Goal: Task Accomplishment & Management: Complete application form

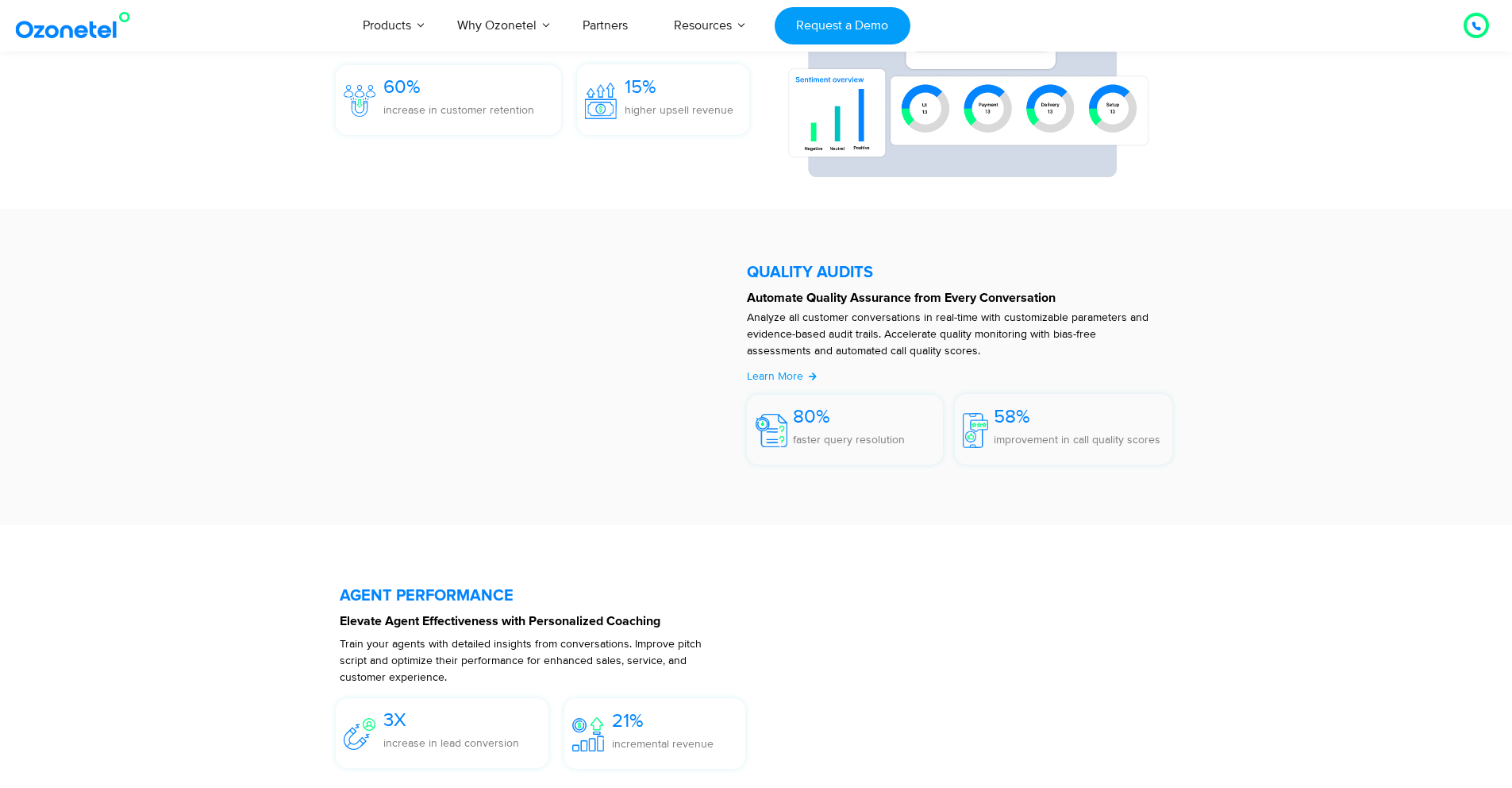
scroll to position [3031, 0]
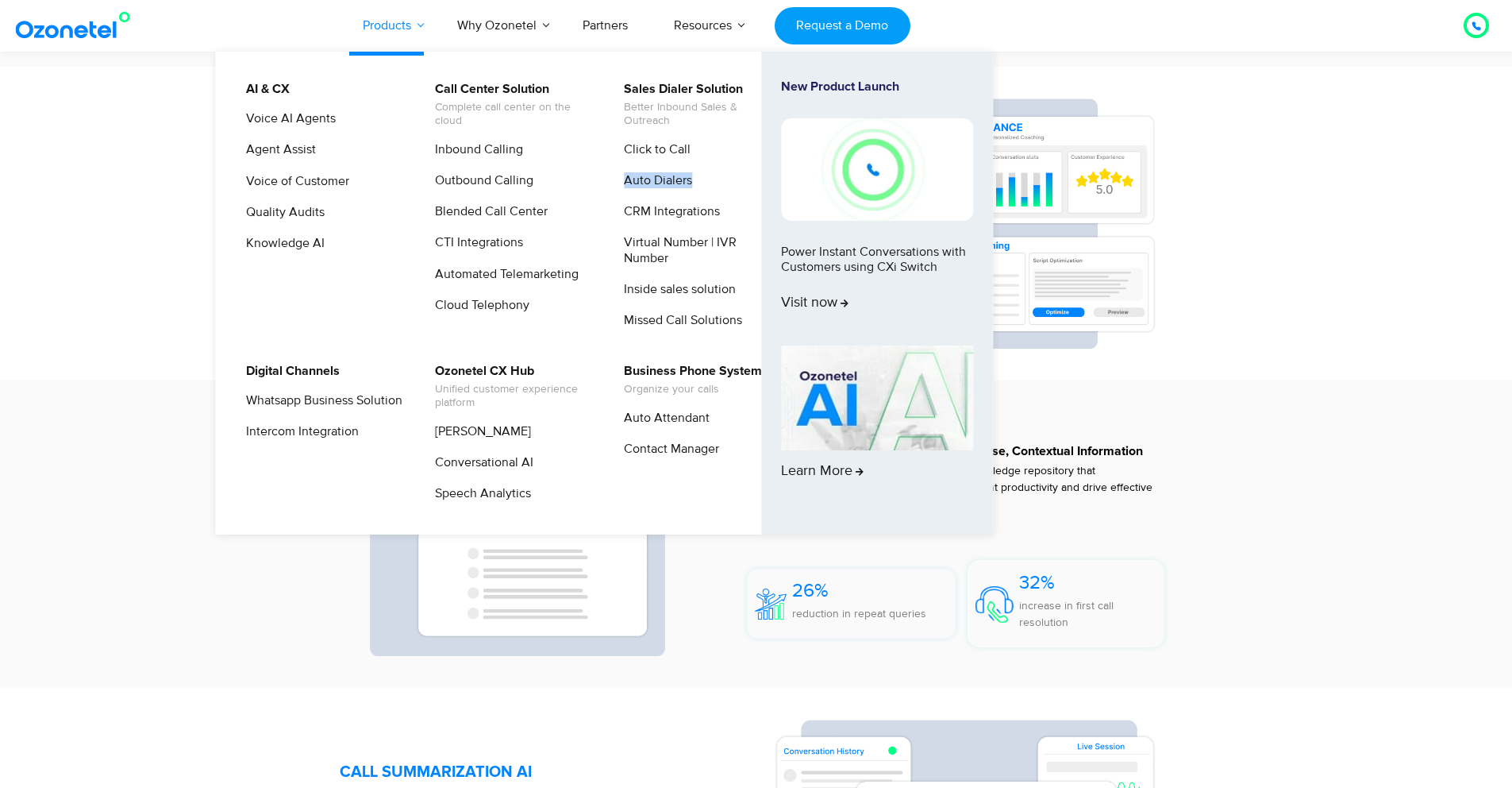
click at [378, 31] on link "Products" at bounding box center [386, 25] width 95 height 52
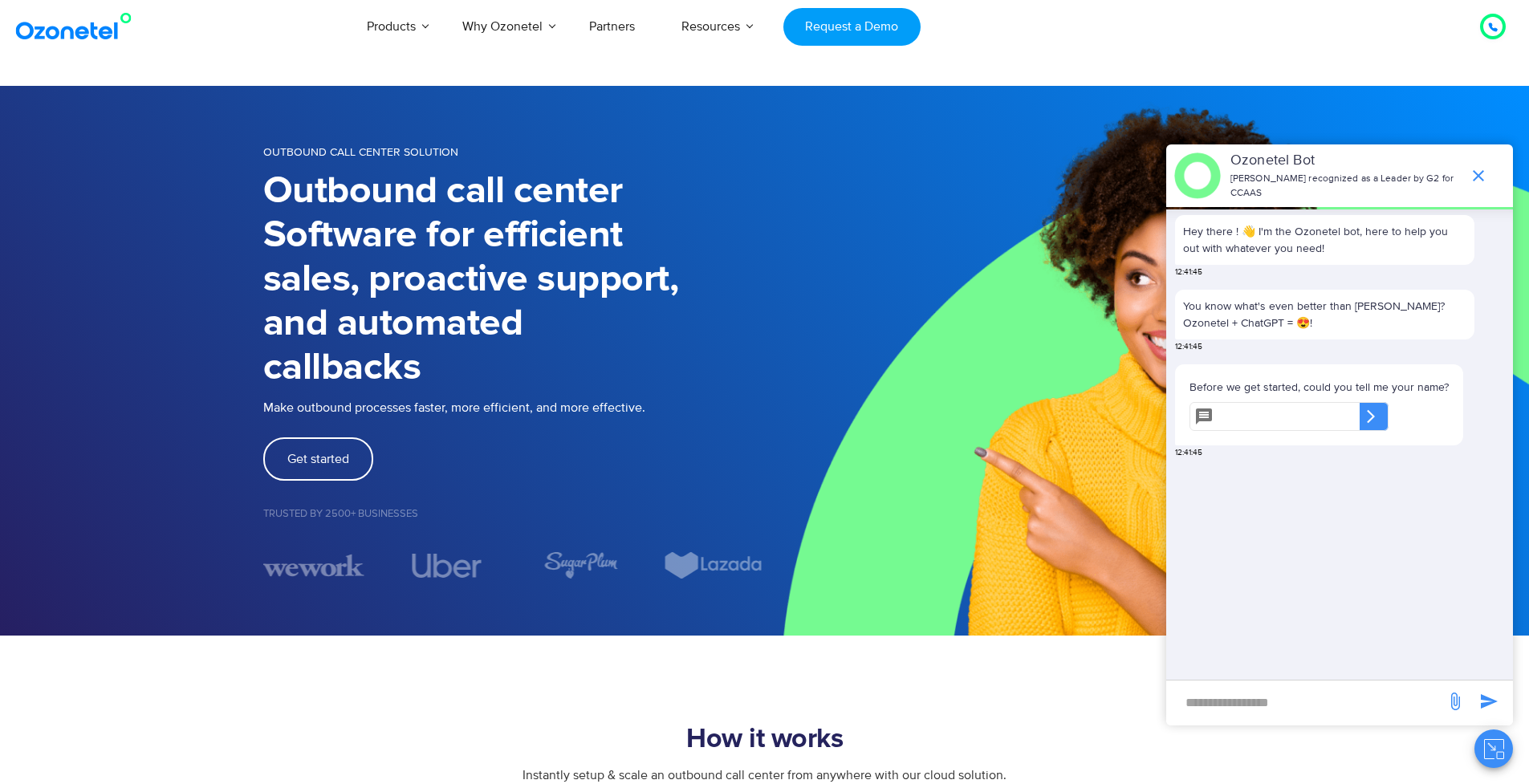
click at [1469, 171] on icon "end chat or minimize" at bounding box center [1478, 175] width 19 height 19
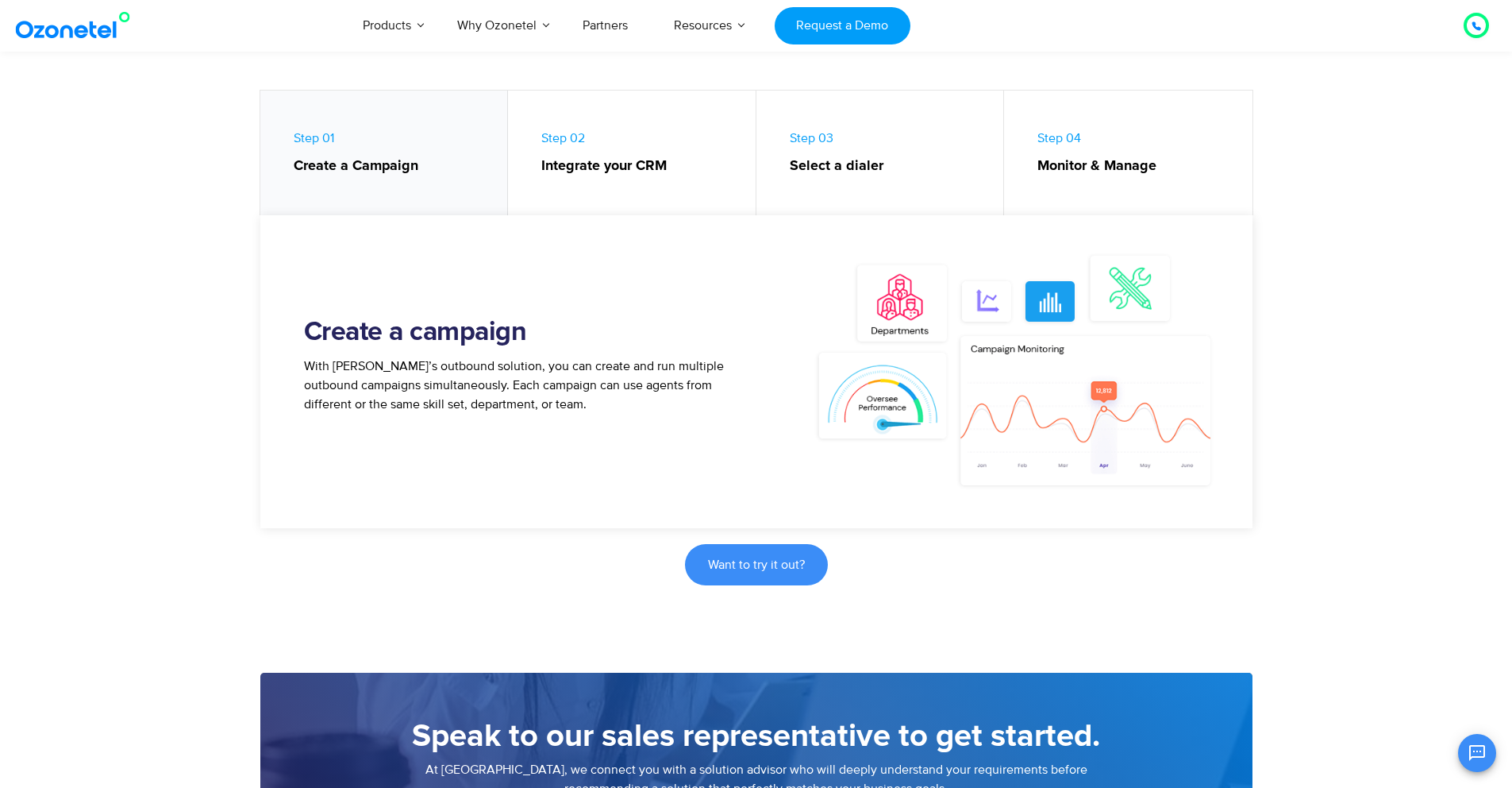
scroll to position [722, 0]
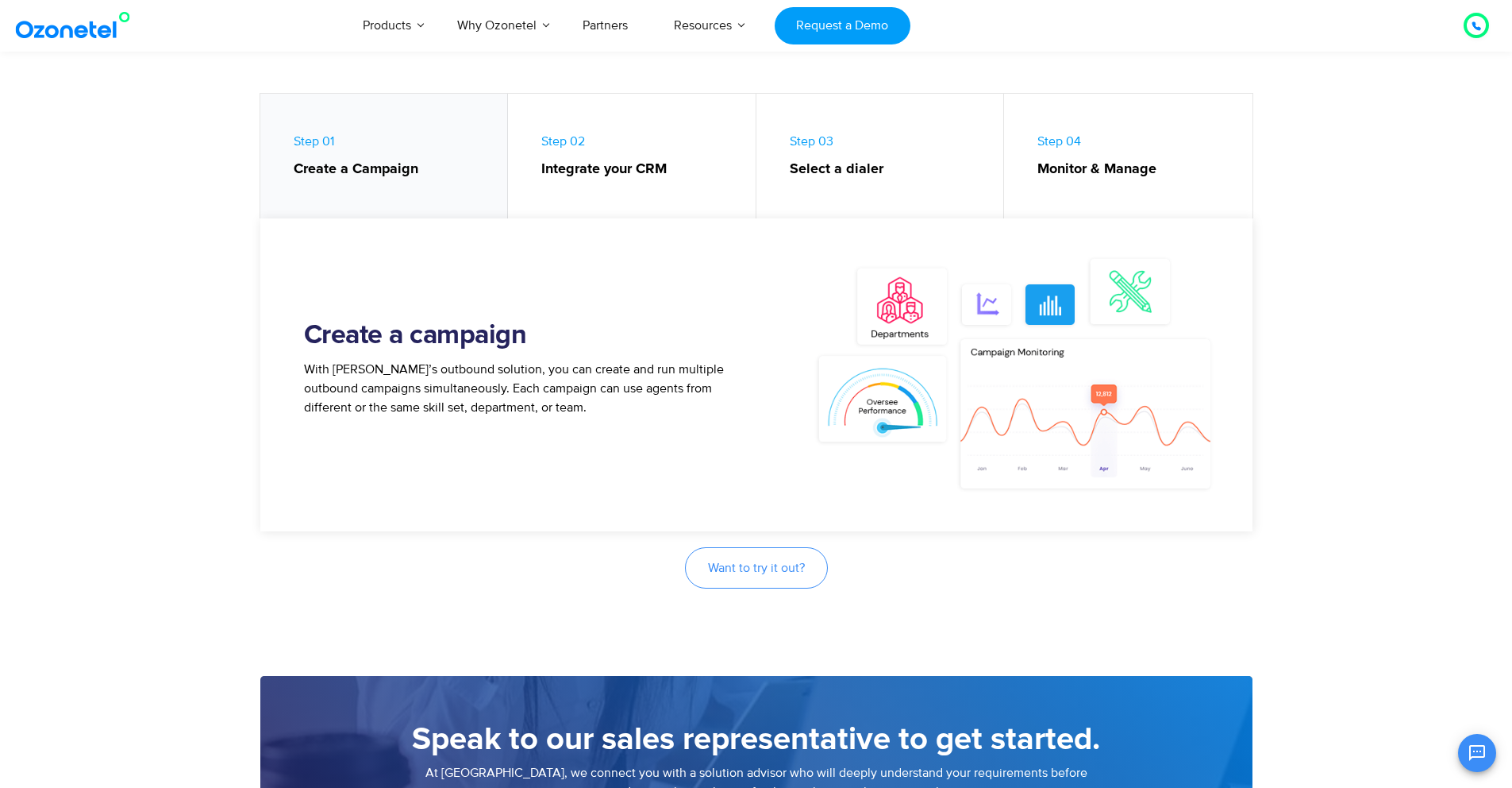
click at [720, 553] on link "Want to try it out?" at bounding box center [756, 567] width 143 height 42
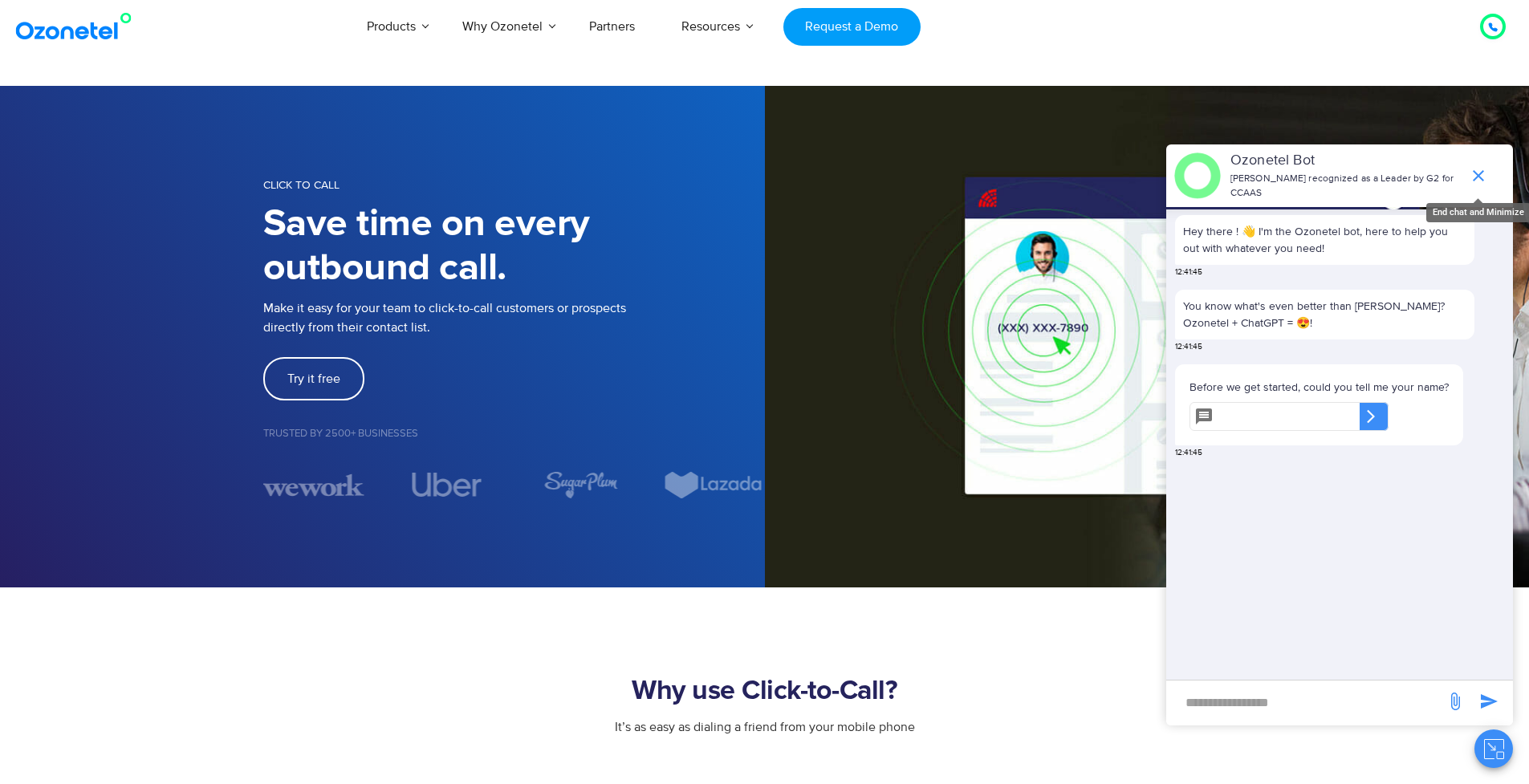
click at [1473, 168] on icon "end chat or minimize" at bounding box center [1478, 175] width 19 height 19
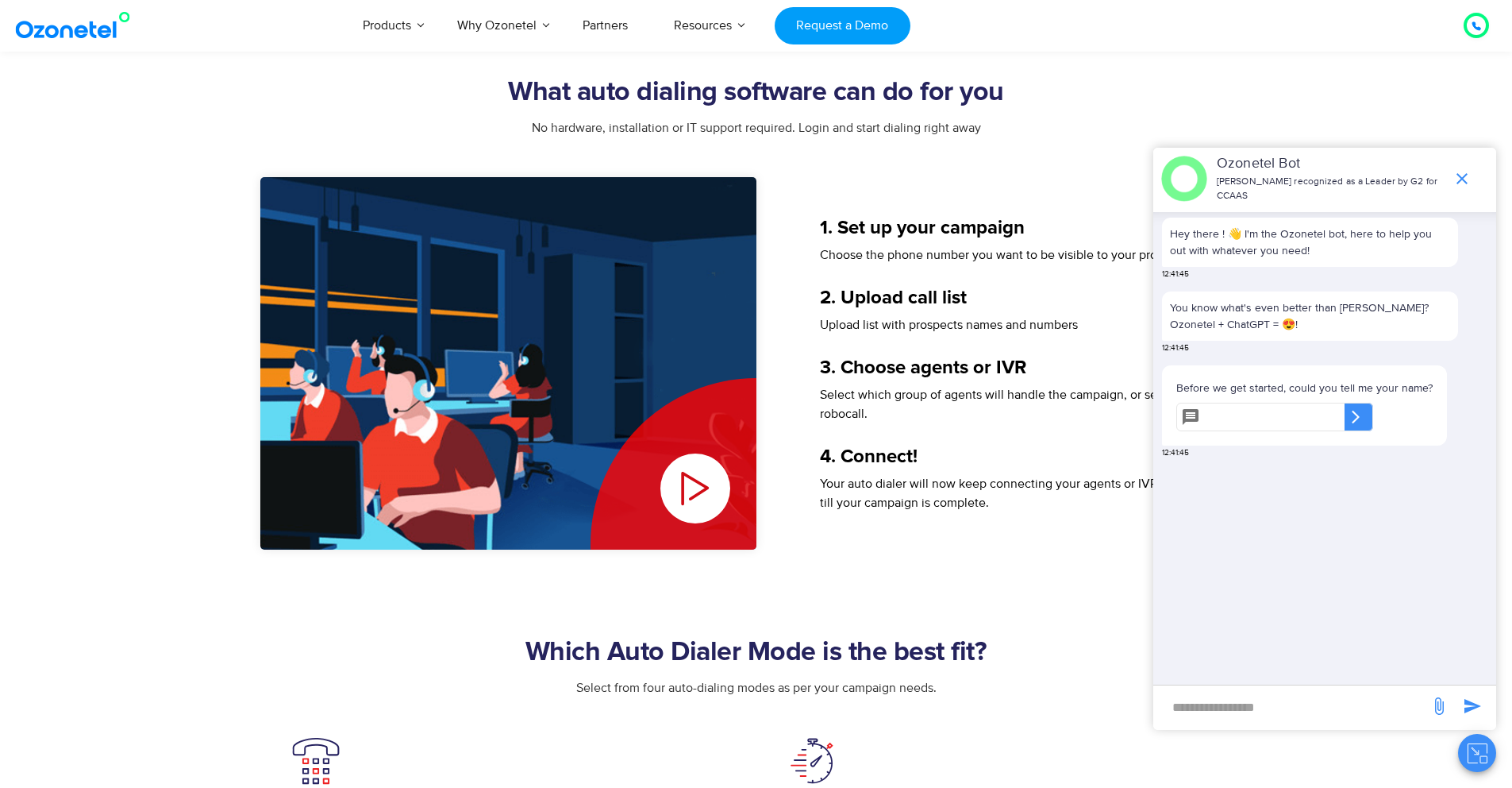
scroll to position [2130, 0]
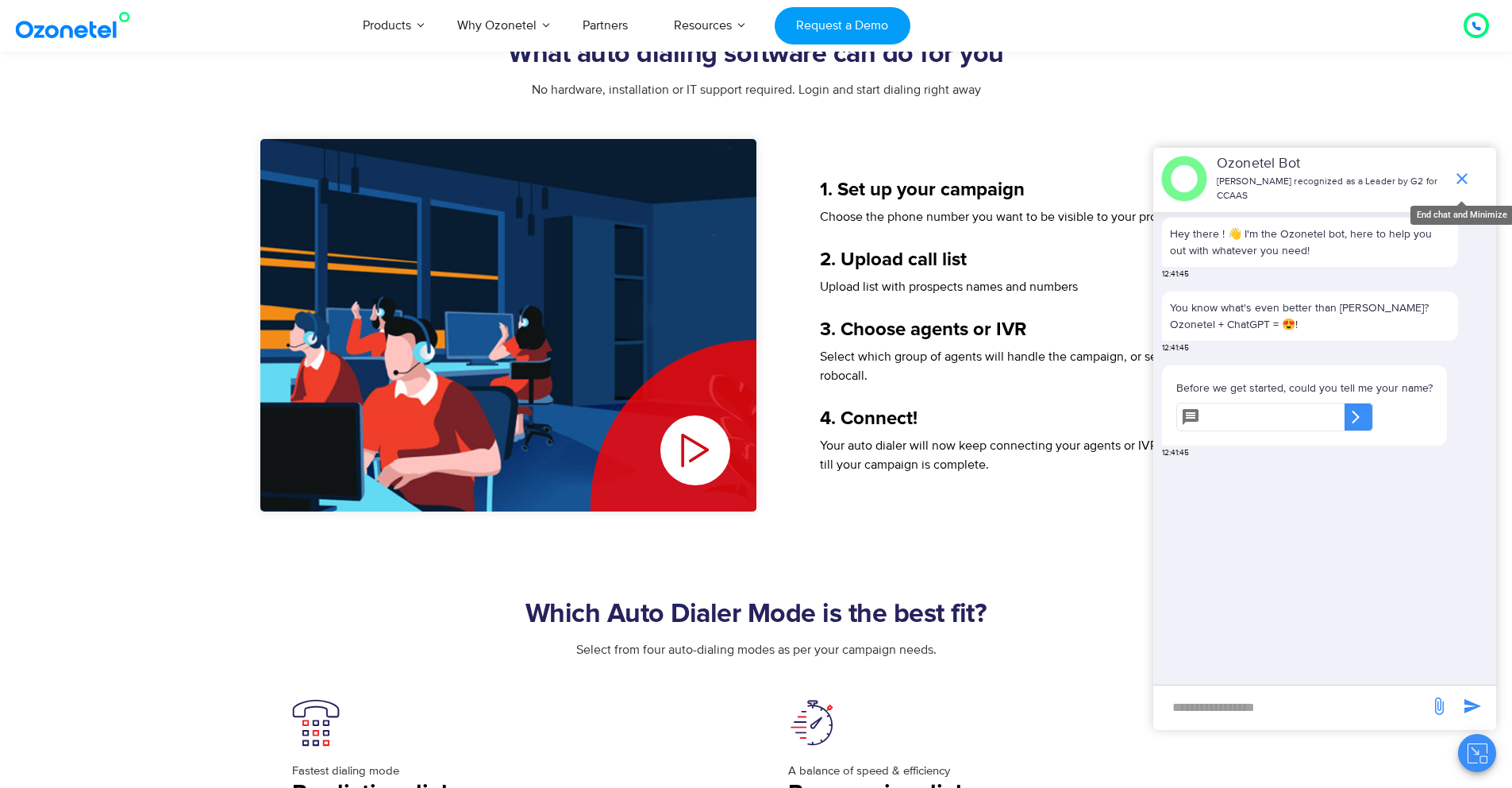
click at [1465, 181] on icon "end chat or minimize" at bounding box center [1462, 178] width 12 height 12
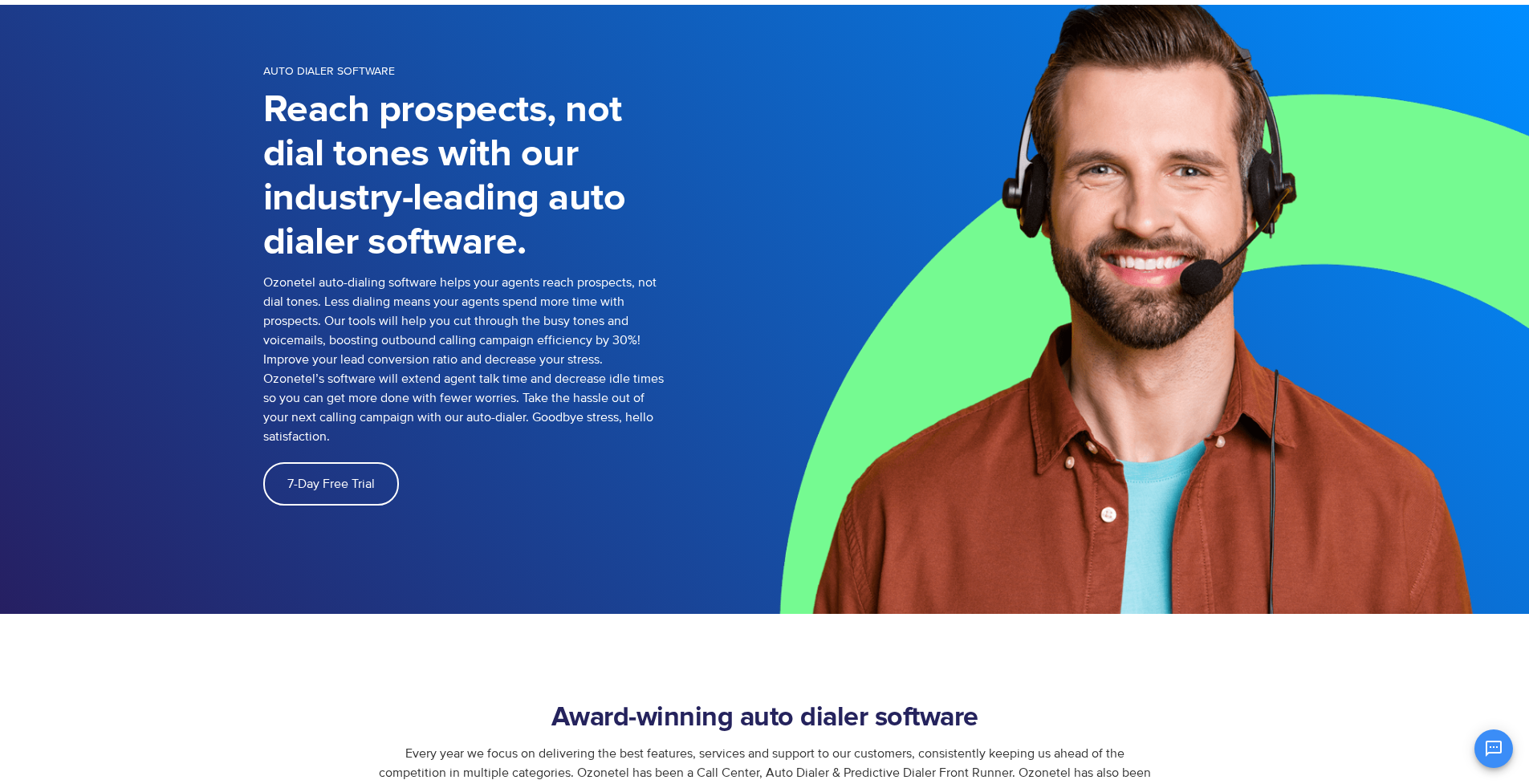
scroll to position [0, 0]
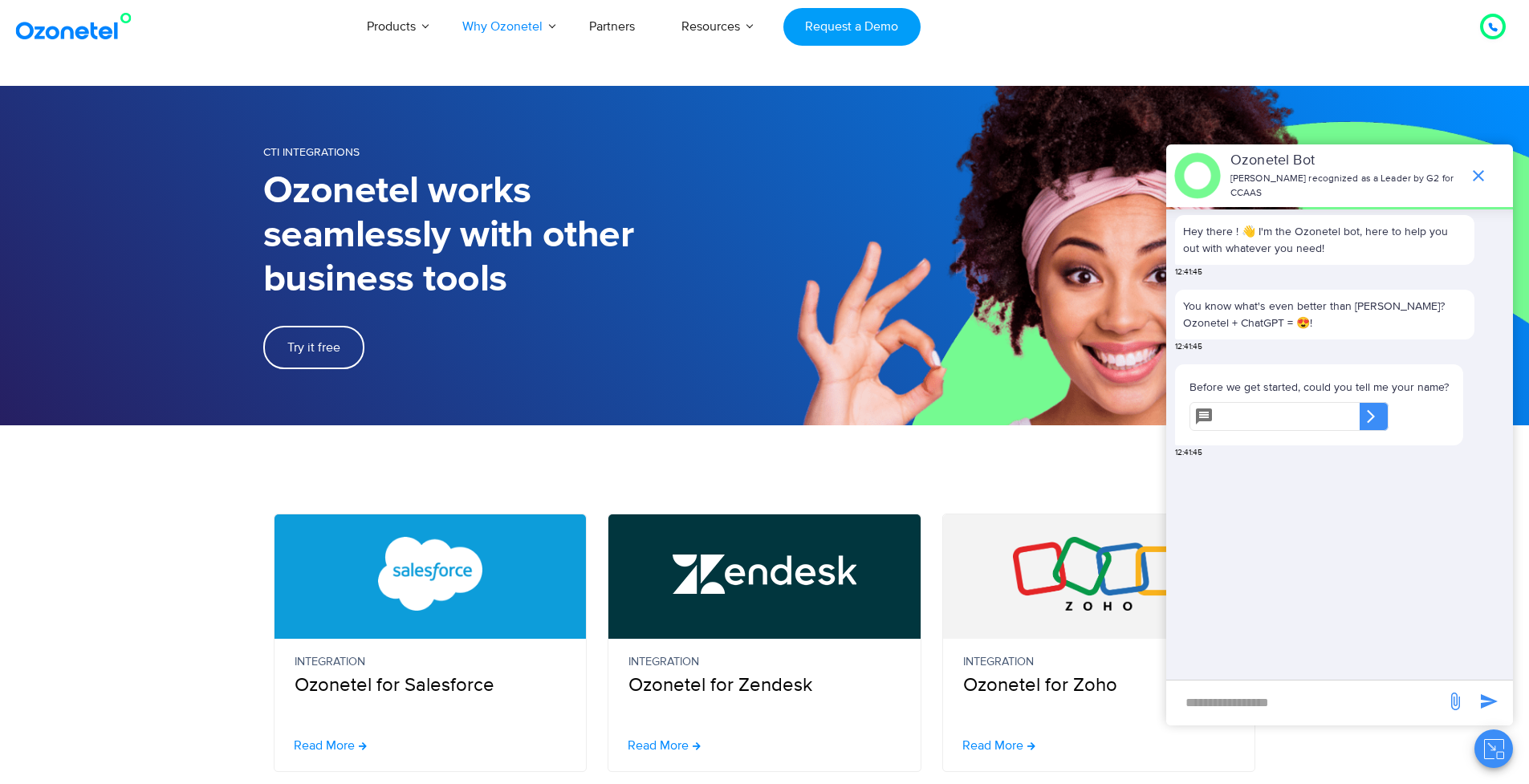
click at [234, 468] on section "Integration Ozonetel for Salesforce Read More Integration Ozonetel for Zendesk …" at bounding box center [764, 599] width 1529 height 347
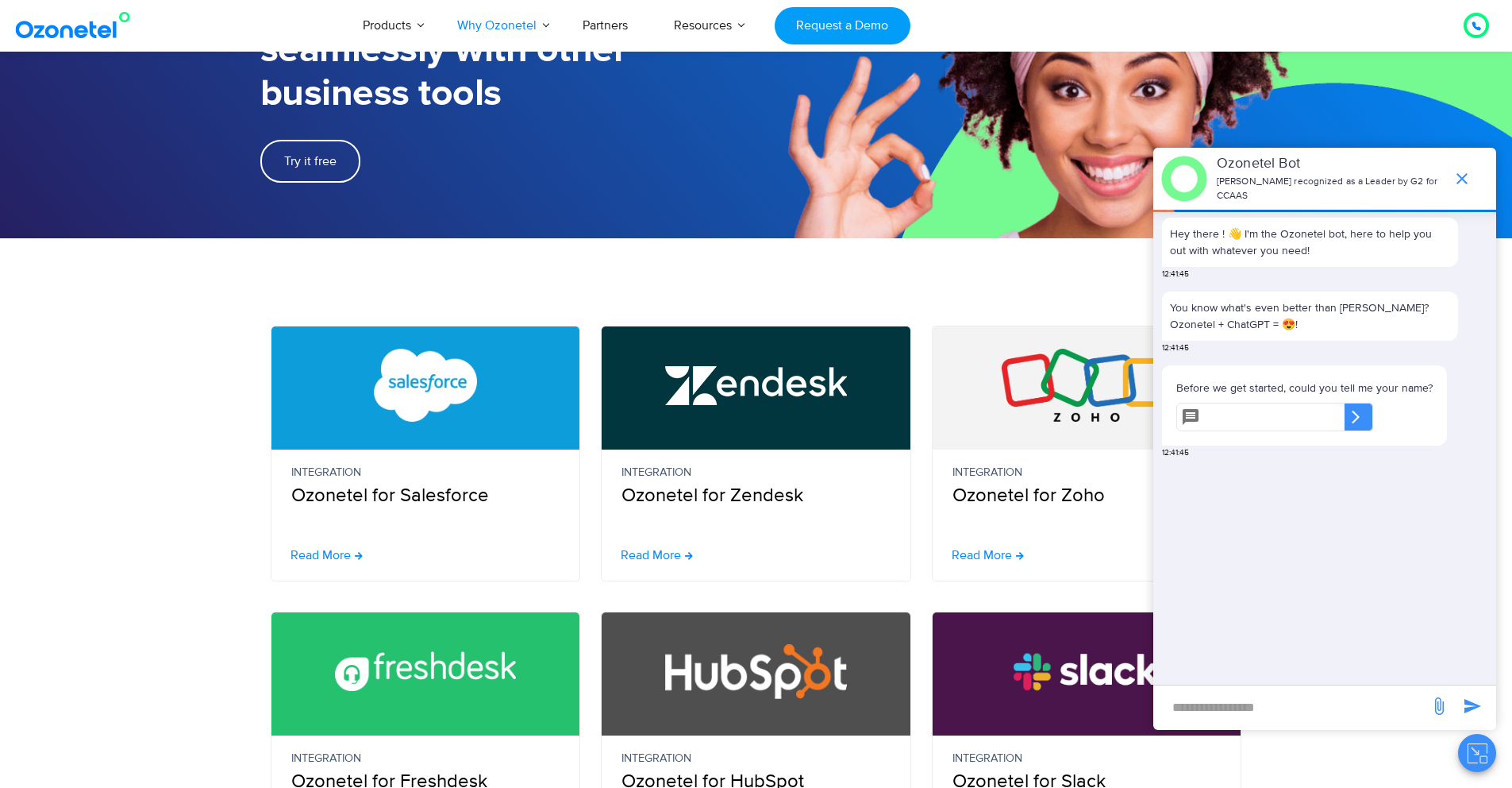
scroll to position [425, 0]
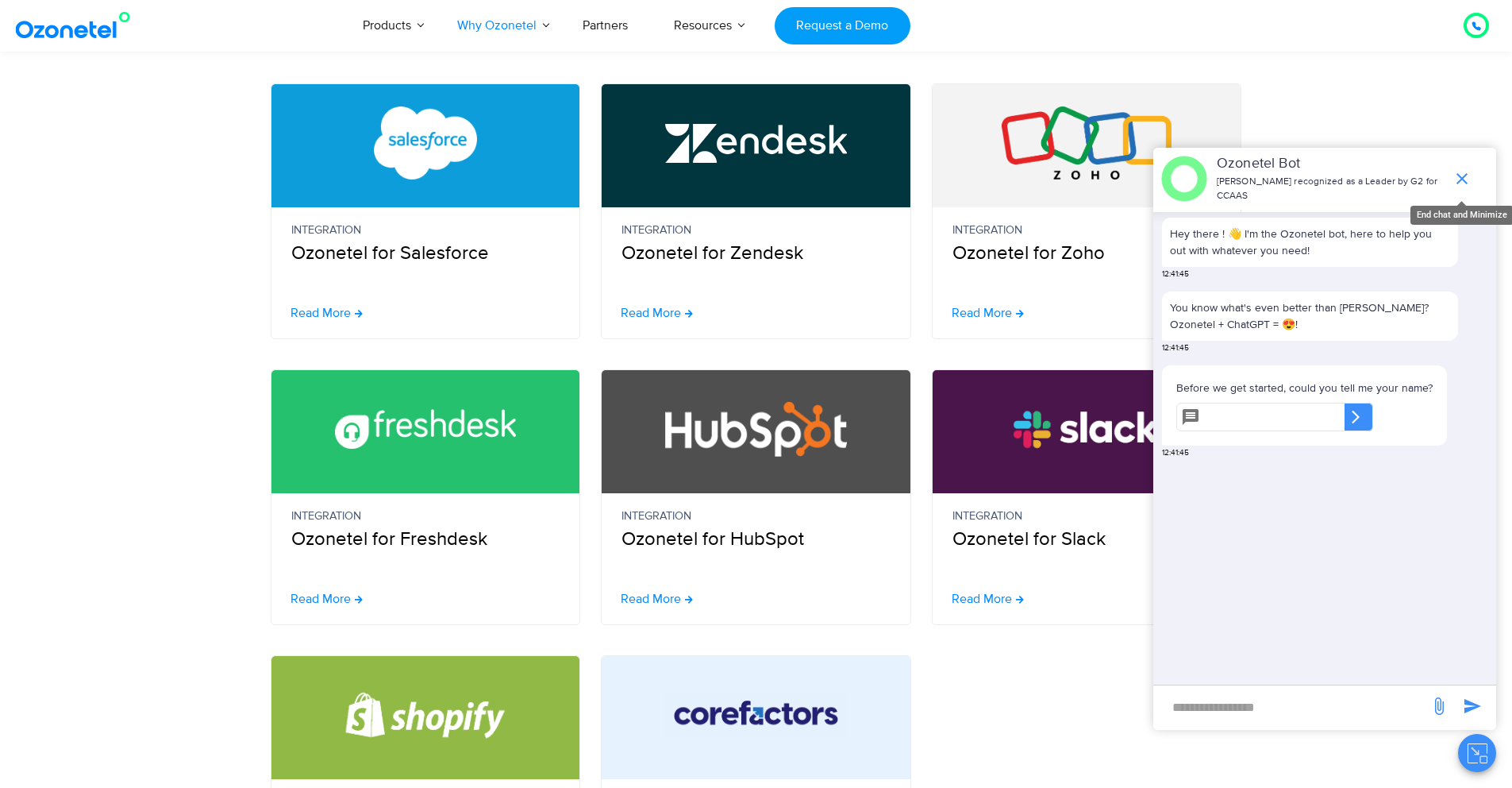
click at [1459, 182] on icon "end chat or minimize" at bounding box center [1462, 178] width 12 height 12
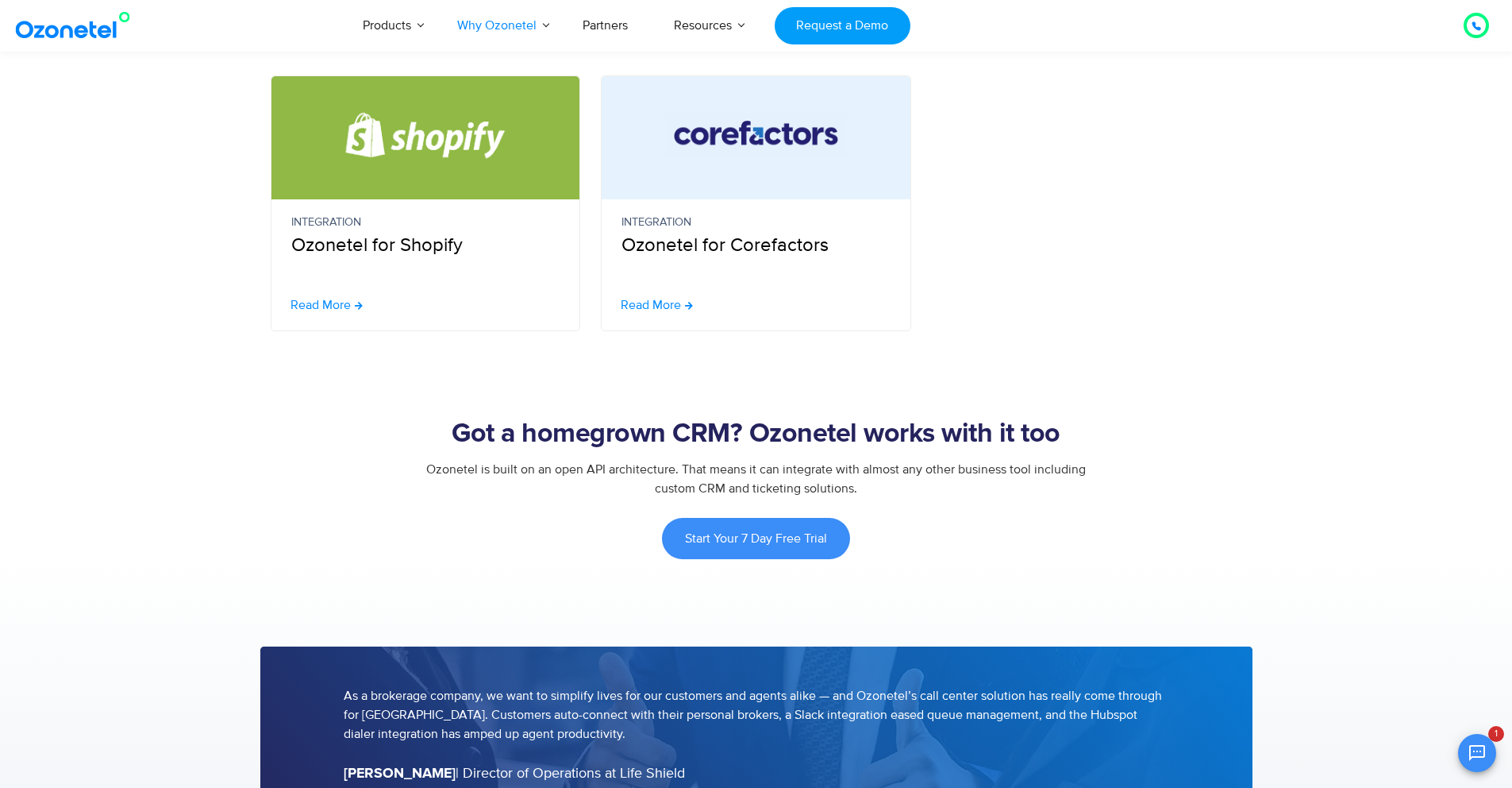
scroll to position [1040, 0]
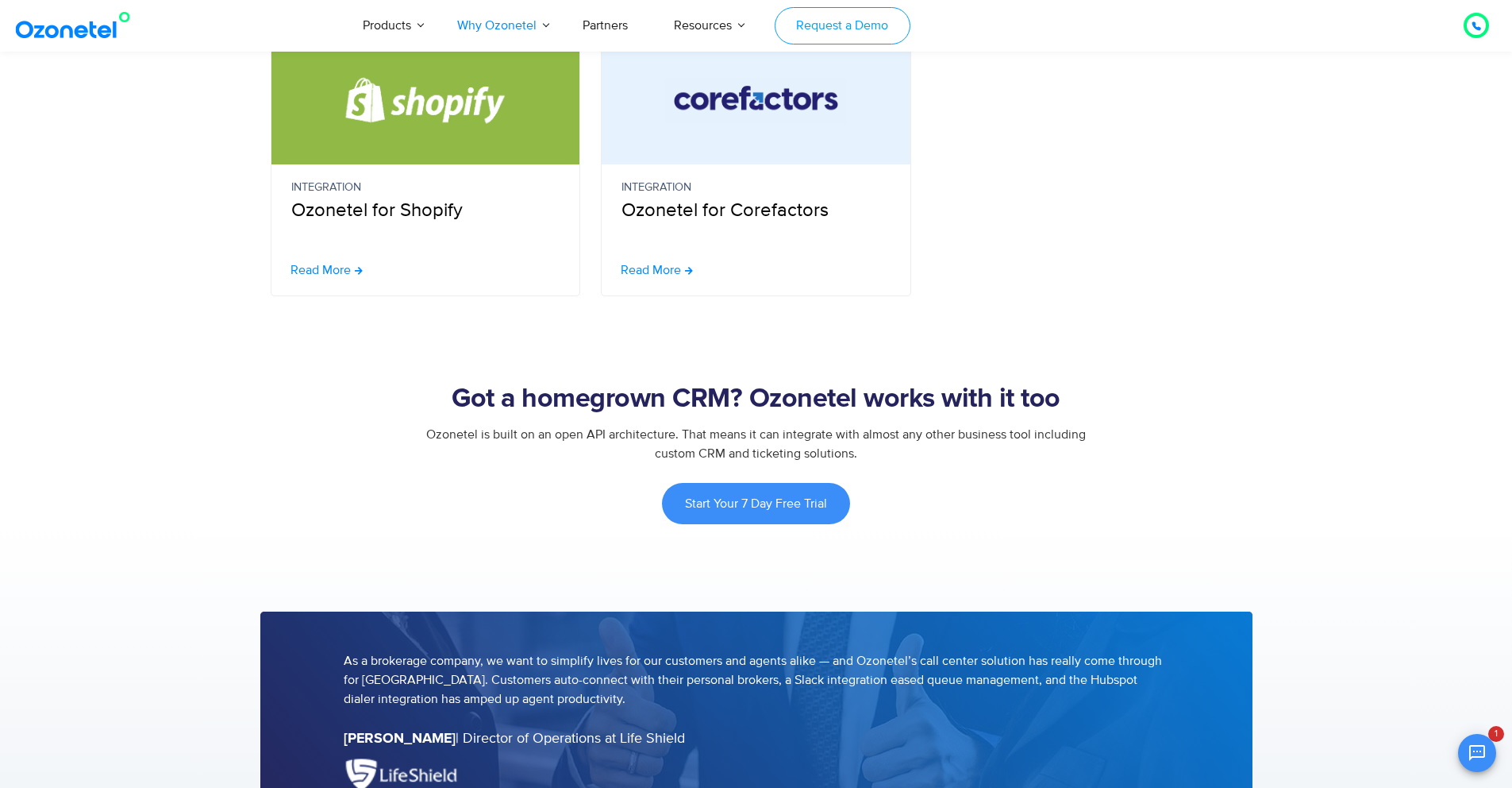
click at [814, 33] on link "Request a Demo" at bounding box center [842, 26] width 136 height 37
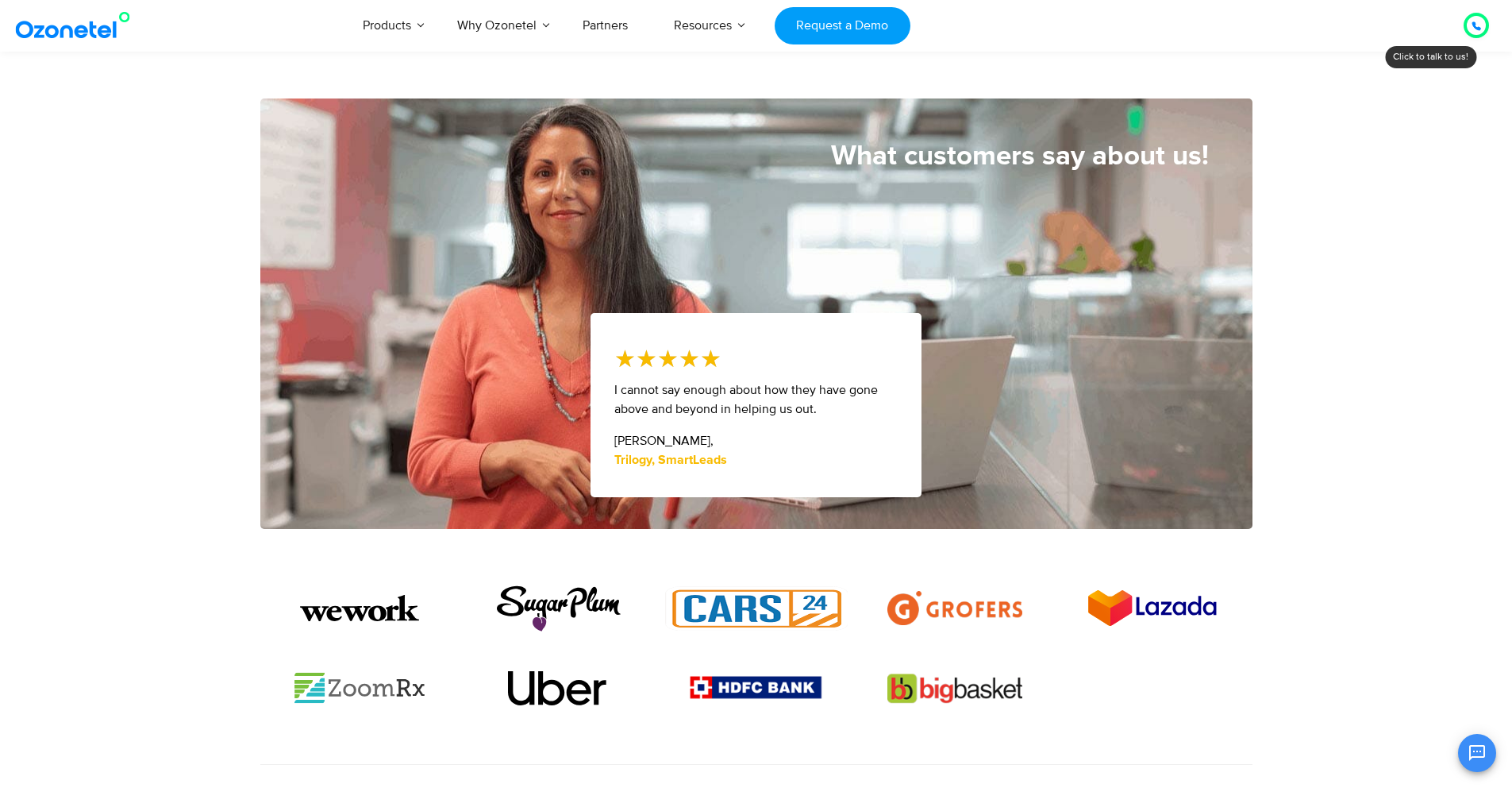
scroll to position [756, 0]
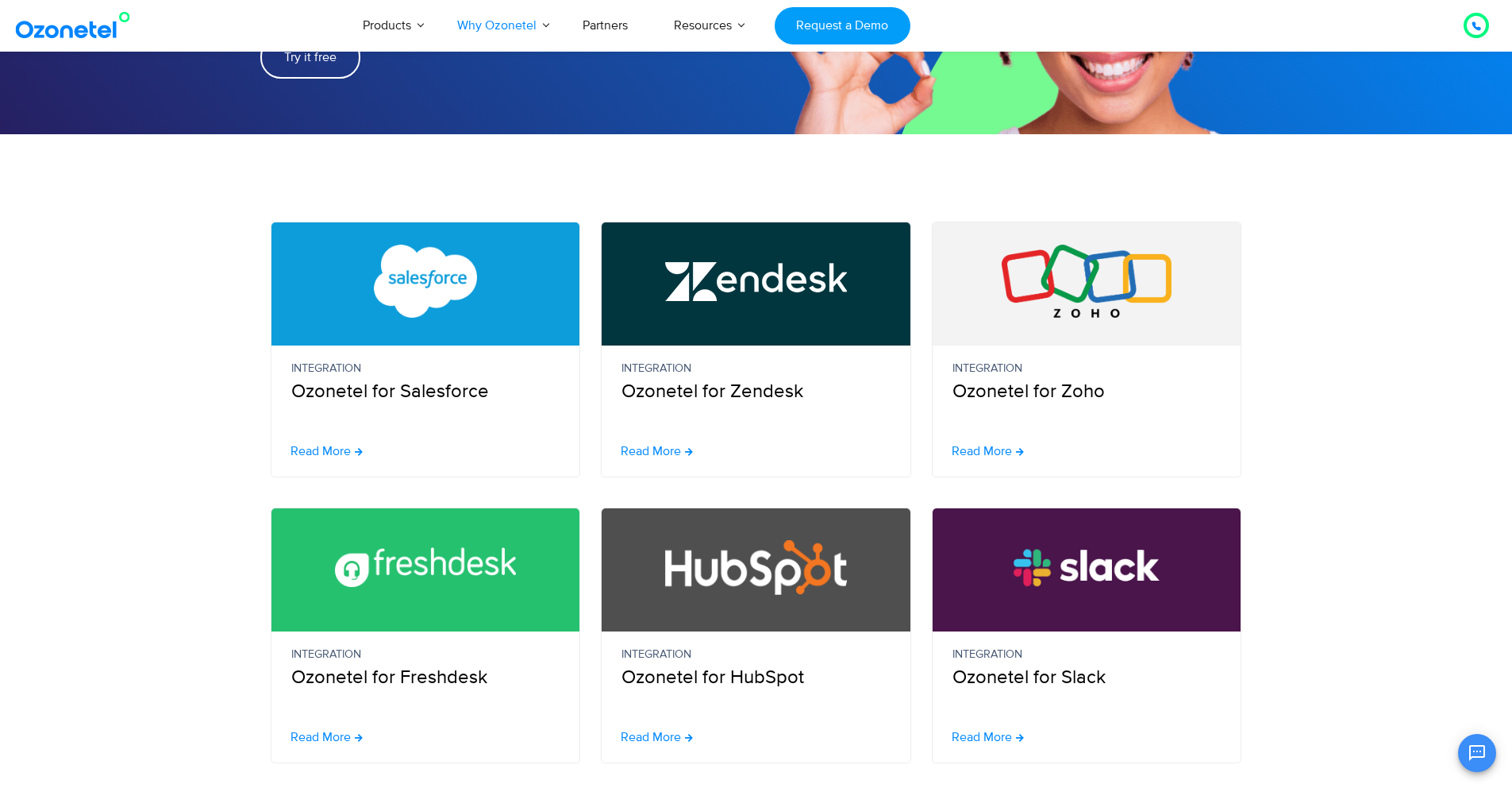
scroll to position [834, 0]
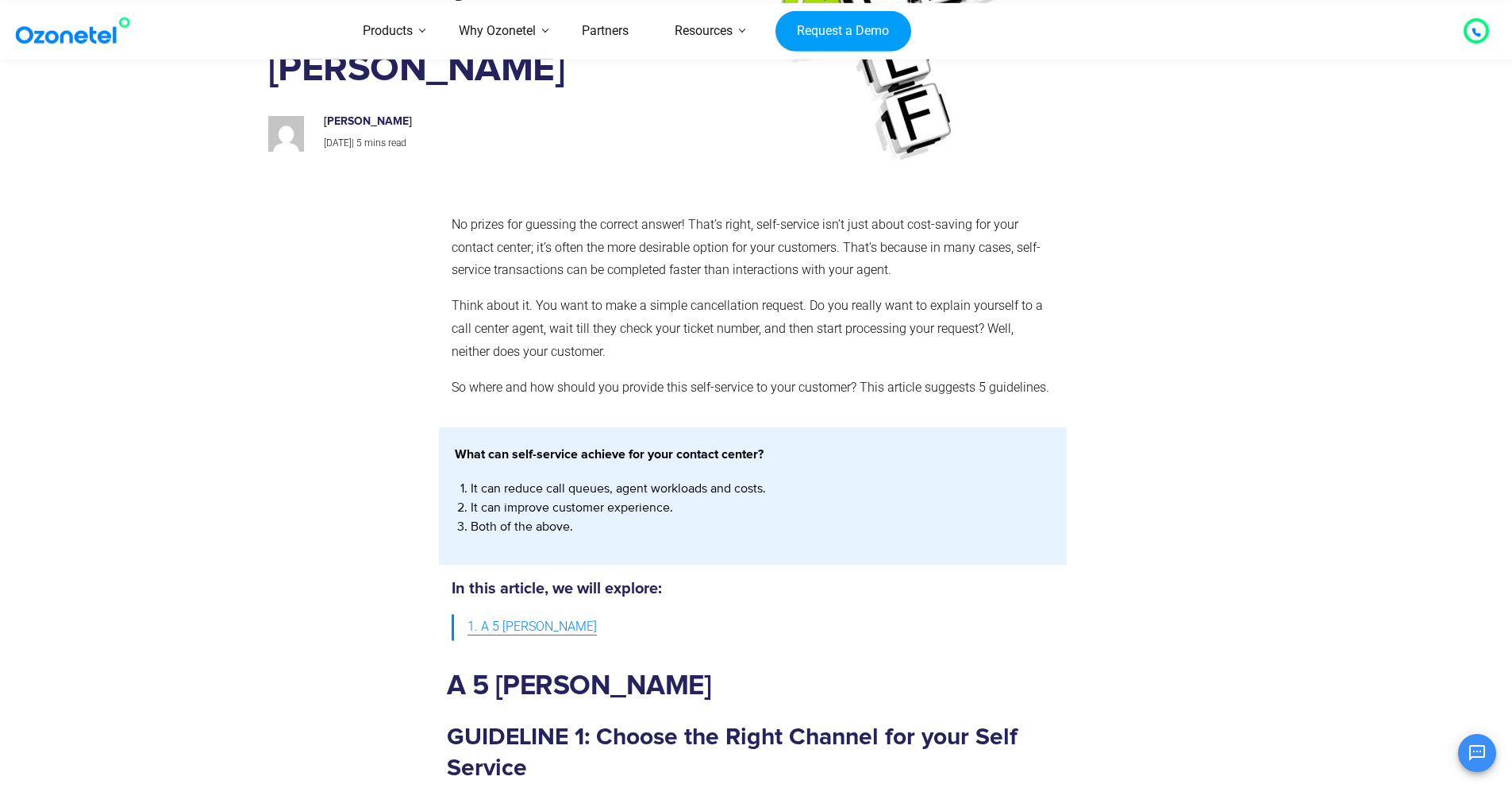
scroll to position [259, 0]
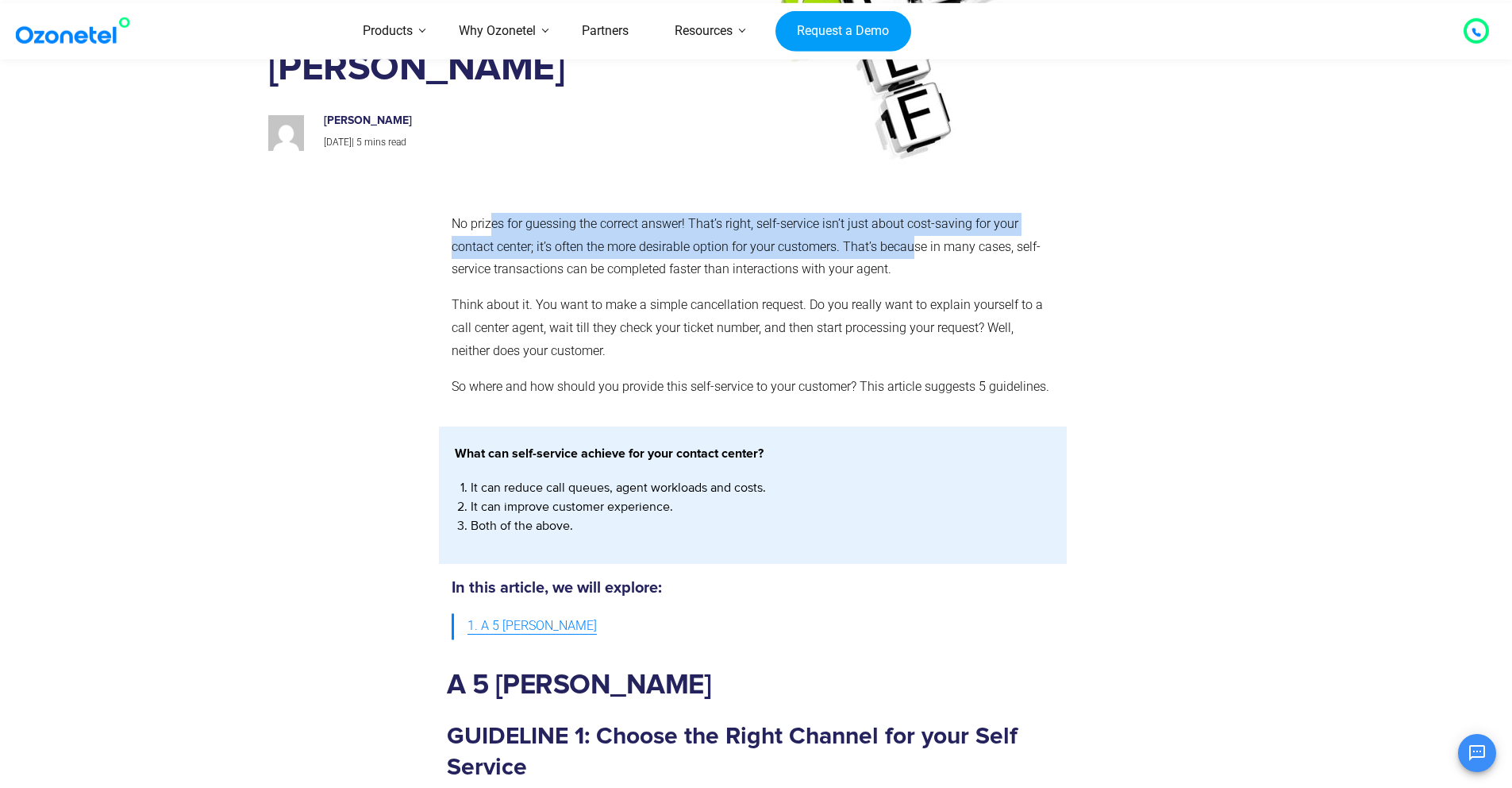
drag, startPoint x: 493, startPoint y: 225, endPoint x: 912, endPoint y: 247, distance: 419.6
click at [912, 247] on p "No prizes for guessing the correct answer! That’s right, self-service isn’t jus…" at bounding box center [753, 246] width 603 height 68
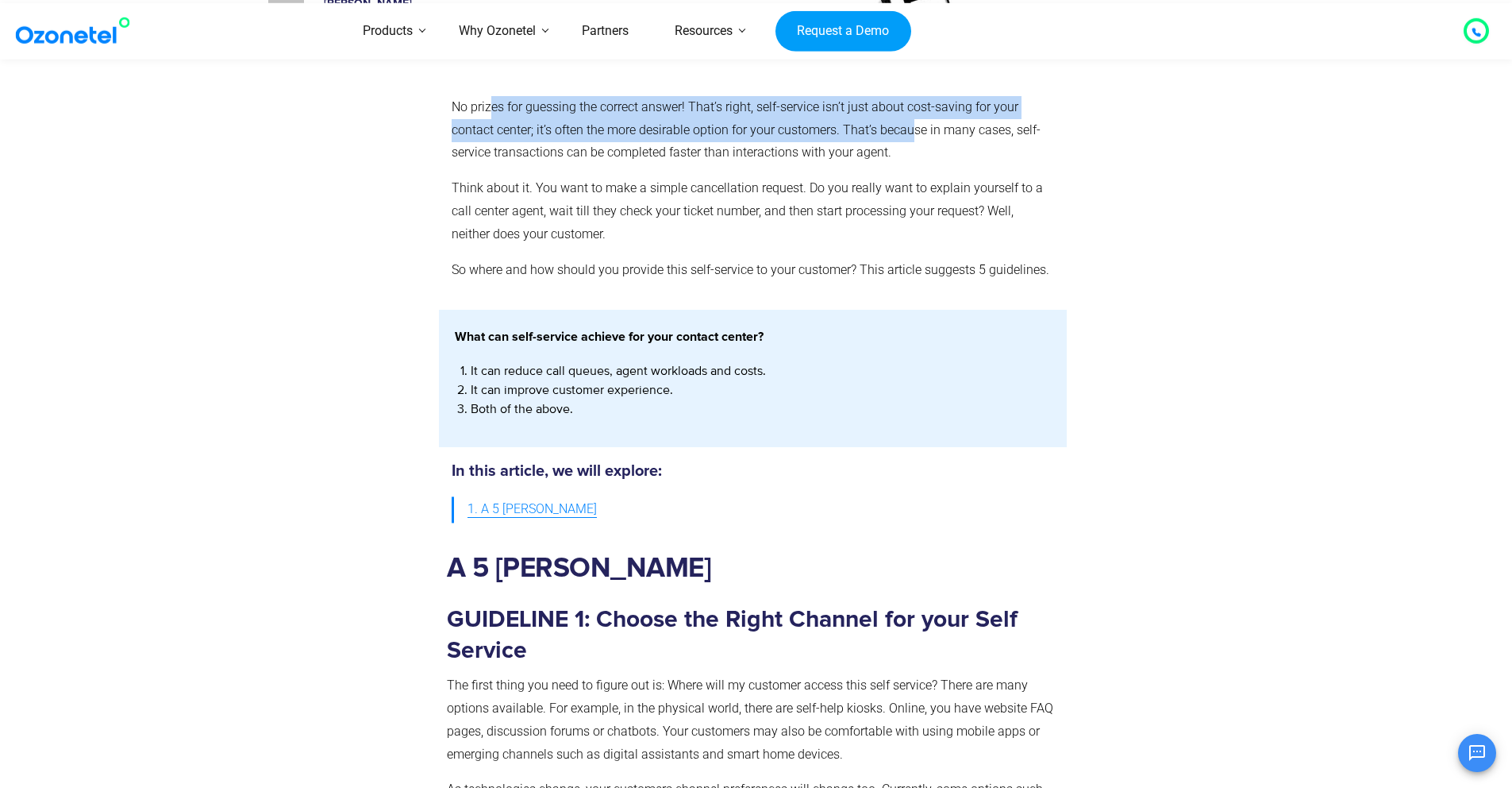
scroll to position [378, 0]
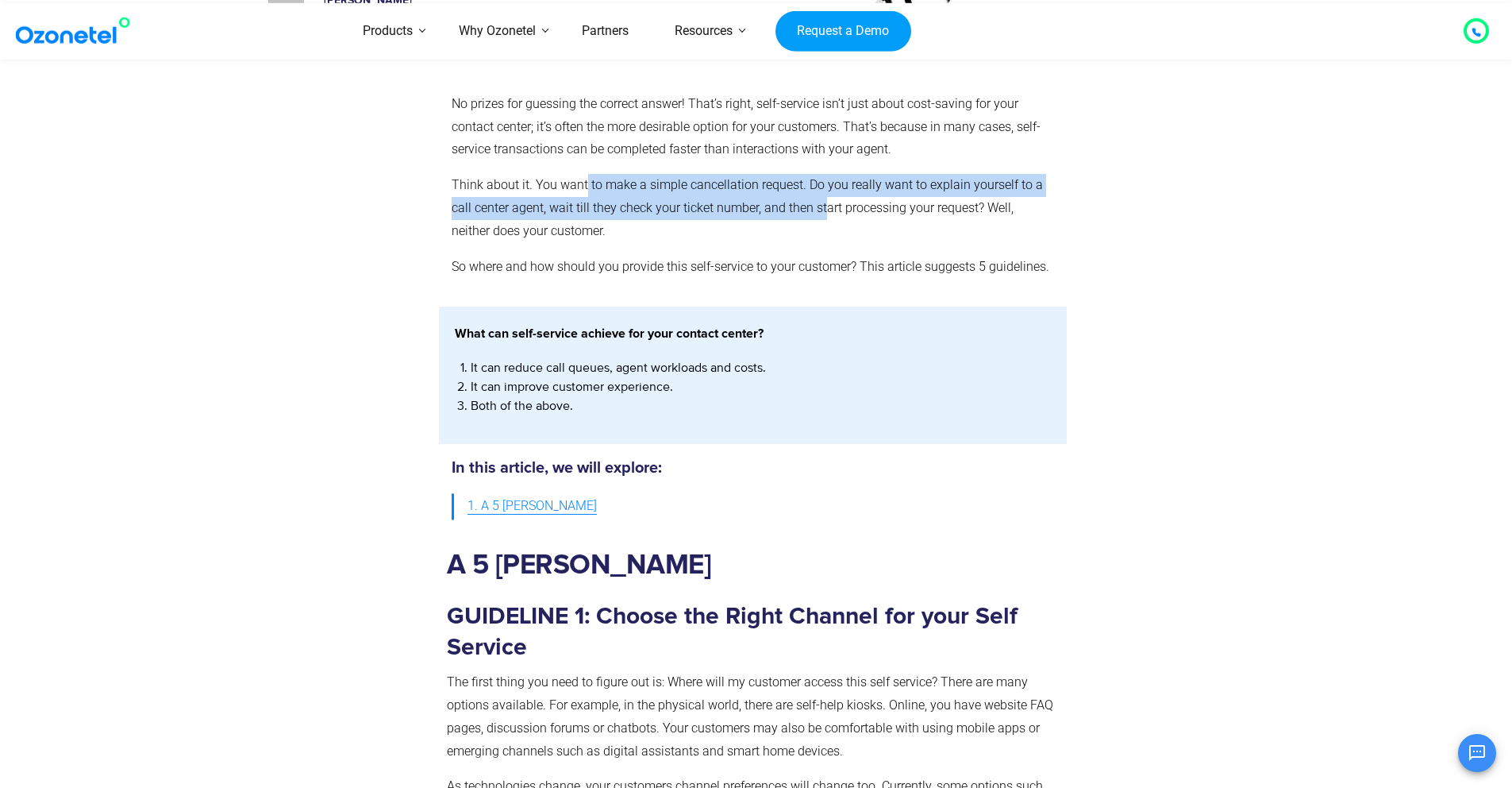
drag, startPoint x: 586, startPoint y: 186, endPoint x: 826, endPoint y: 201, distance: 240.5
click at [826, 201] on p "Think about it. You want to make a simple cancellation request. Do you really w…" at bounding box center [753, 207] width 603 height 68
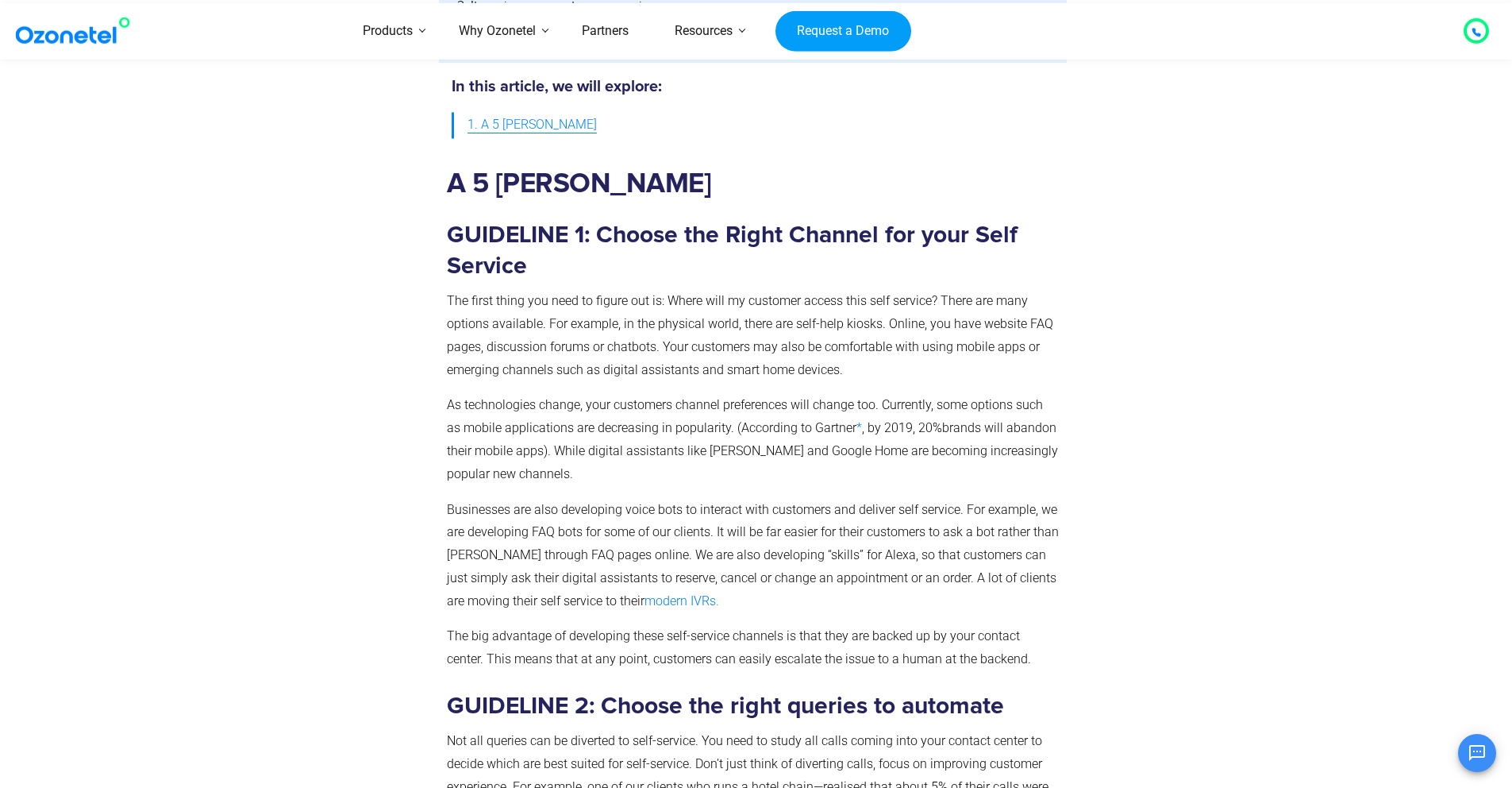
scroll to position [776, 0]
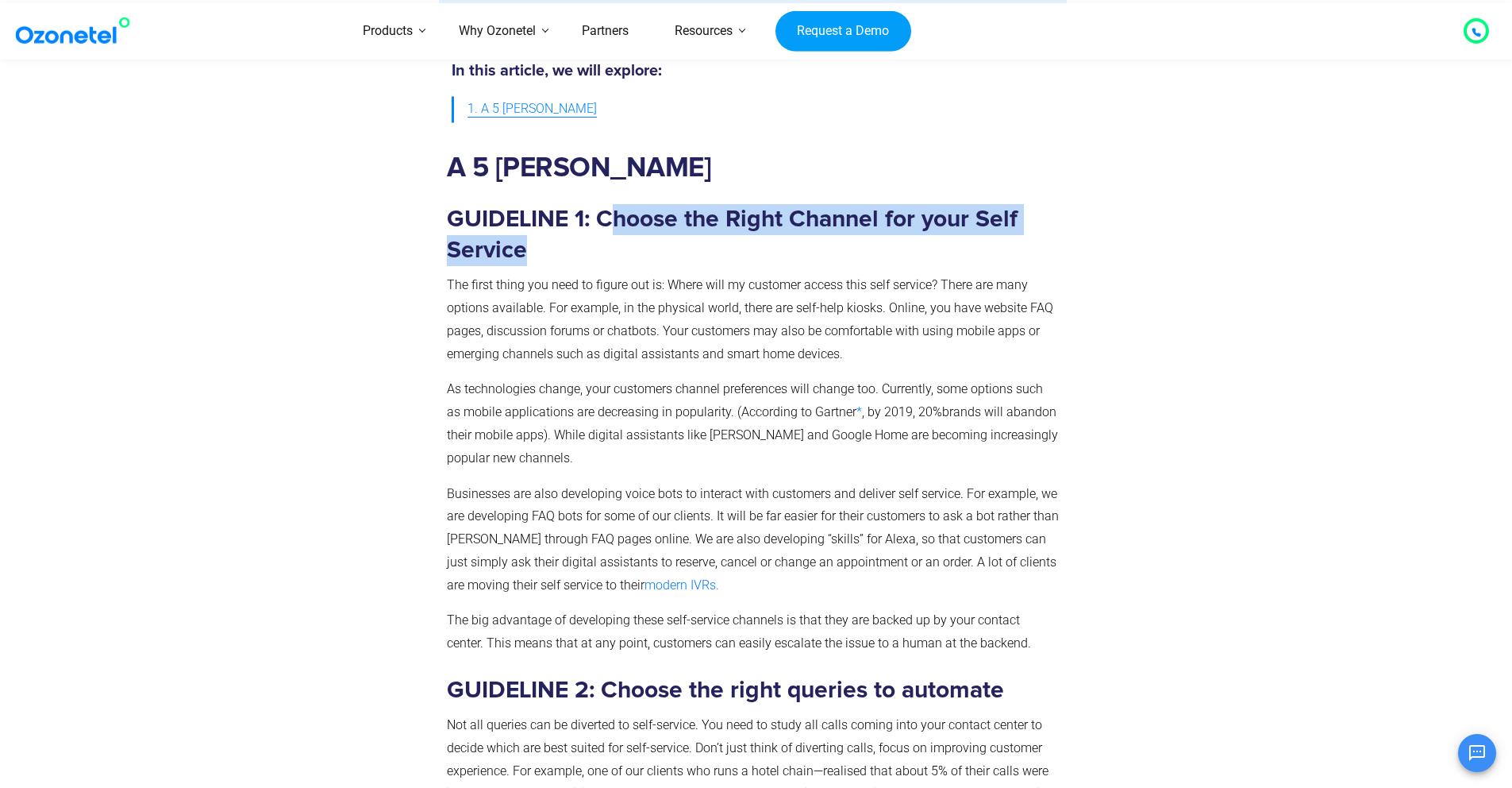
drag, startPoint x: 605, startPoint y: 223, endPoint x: 983, endPoint y: 260, distance: 379.8
click at [983, 260] on h3 "GUIDELINE 1: Choose the Right Channel for your Self Service" at bounding box center [753, 235] width 613 height 62
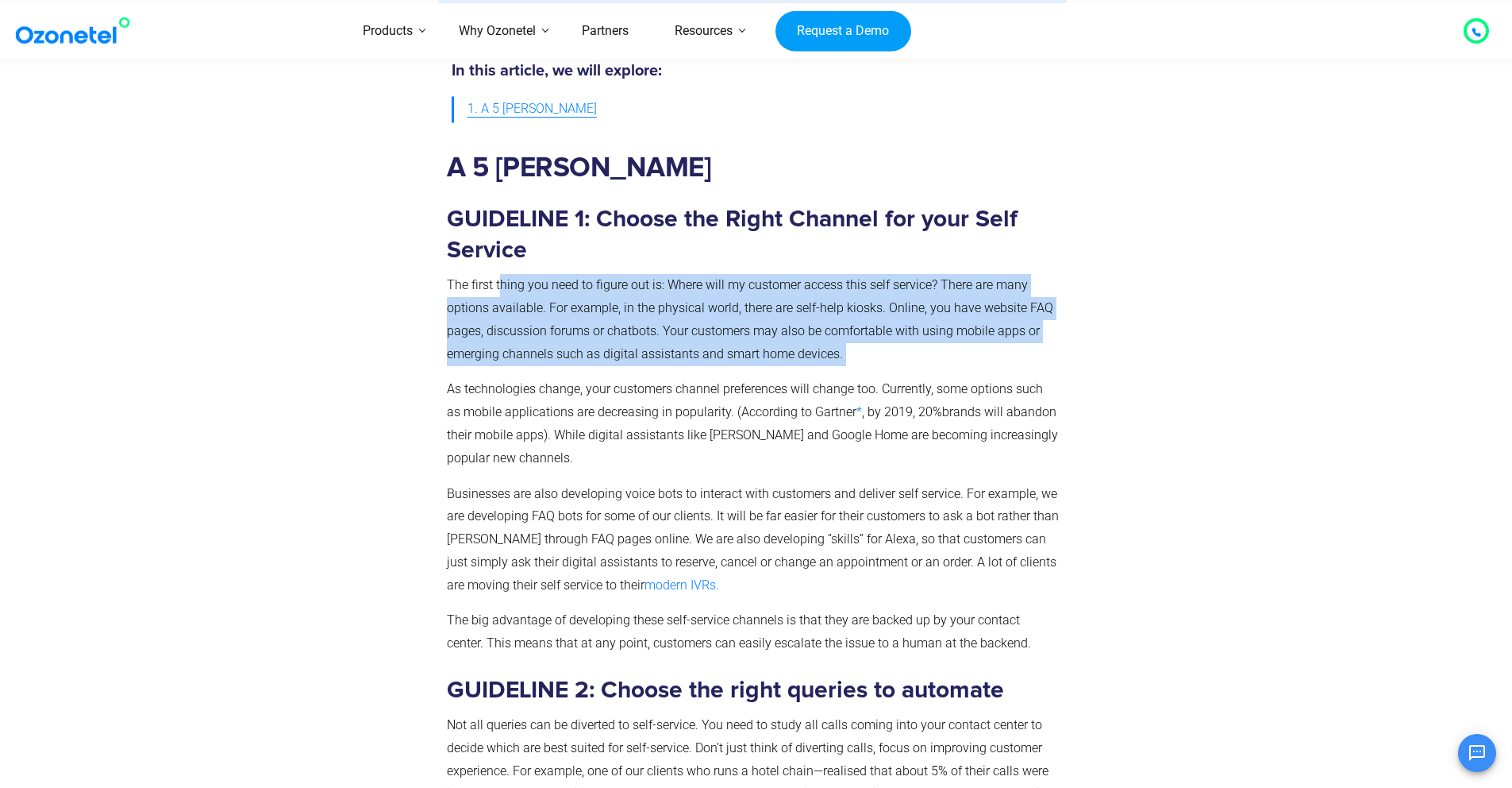
drag, startPoint x: 579, startPoint y: 286, endPoint x: 1002, endPoint y: 370, distance: 431.3
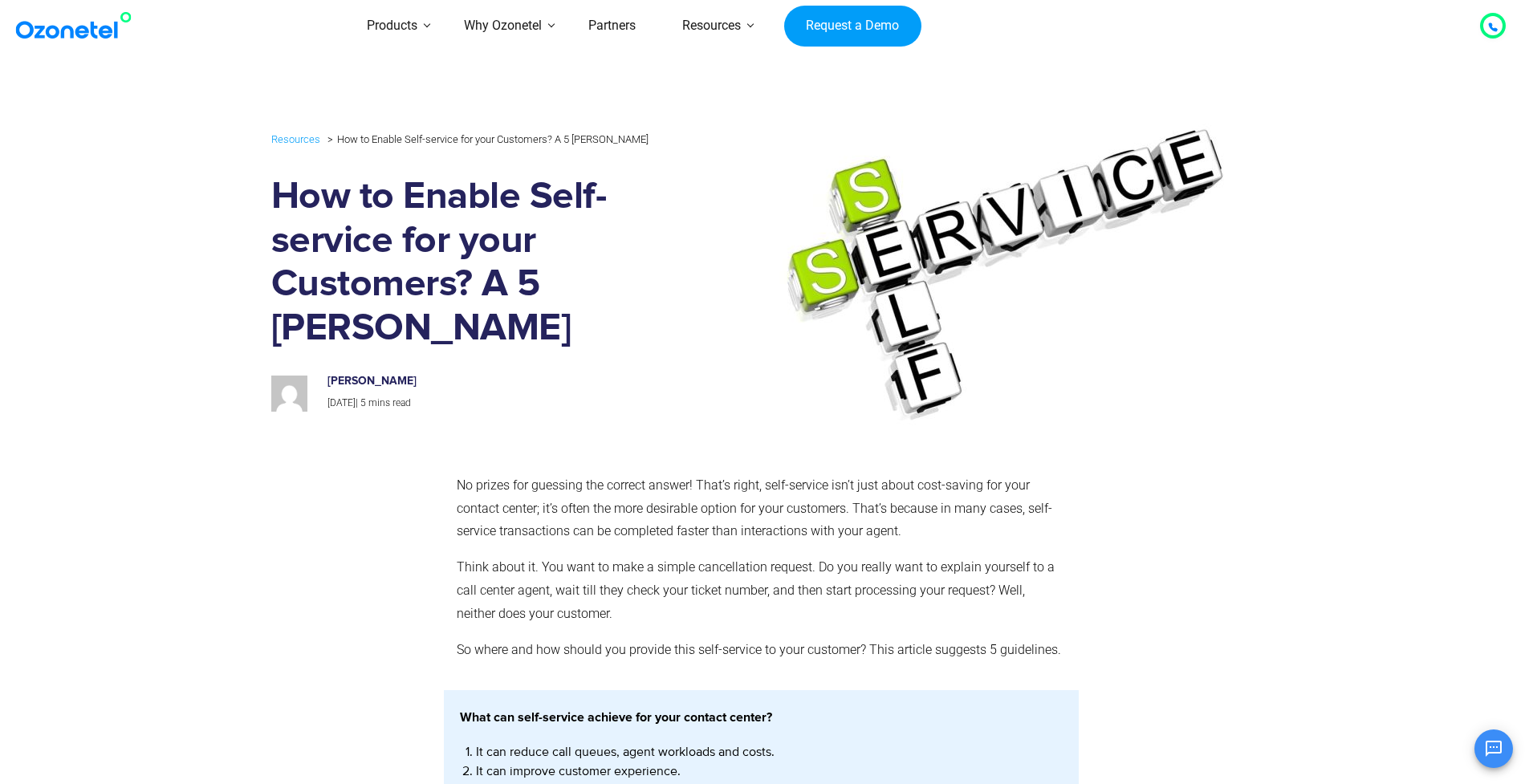
scroll to position [0, 0]
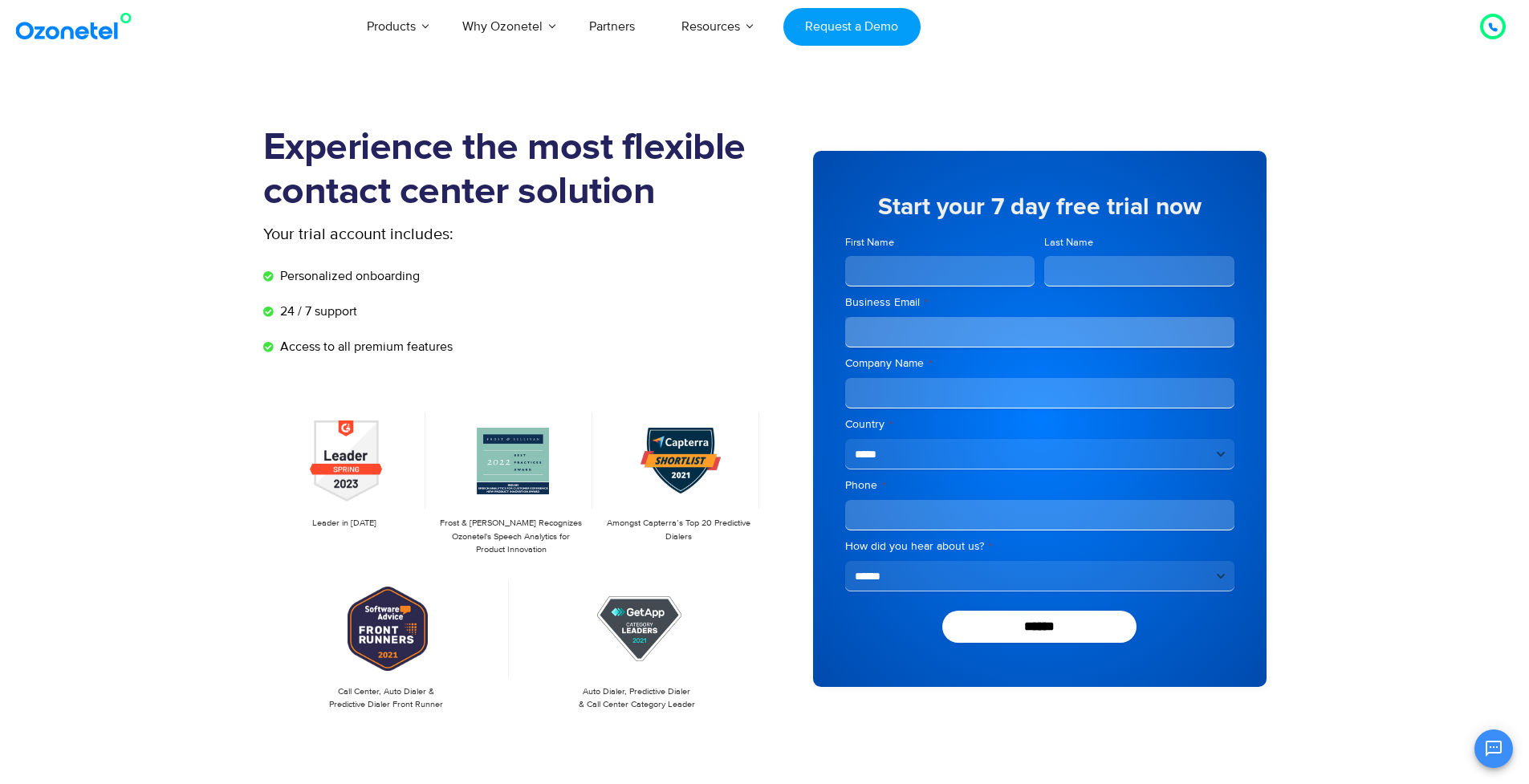
click at [859, 263] on input "First Name" at bounding box center [940, 271] width 190 height 30
type input "*****"
type input "**********"
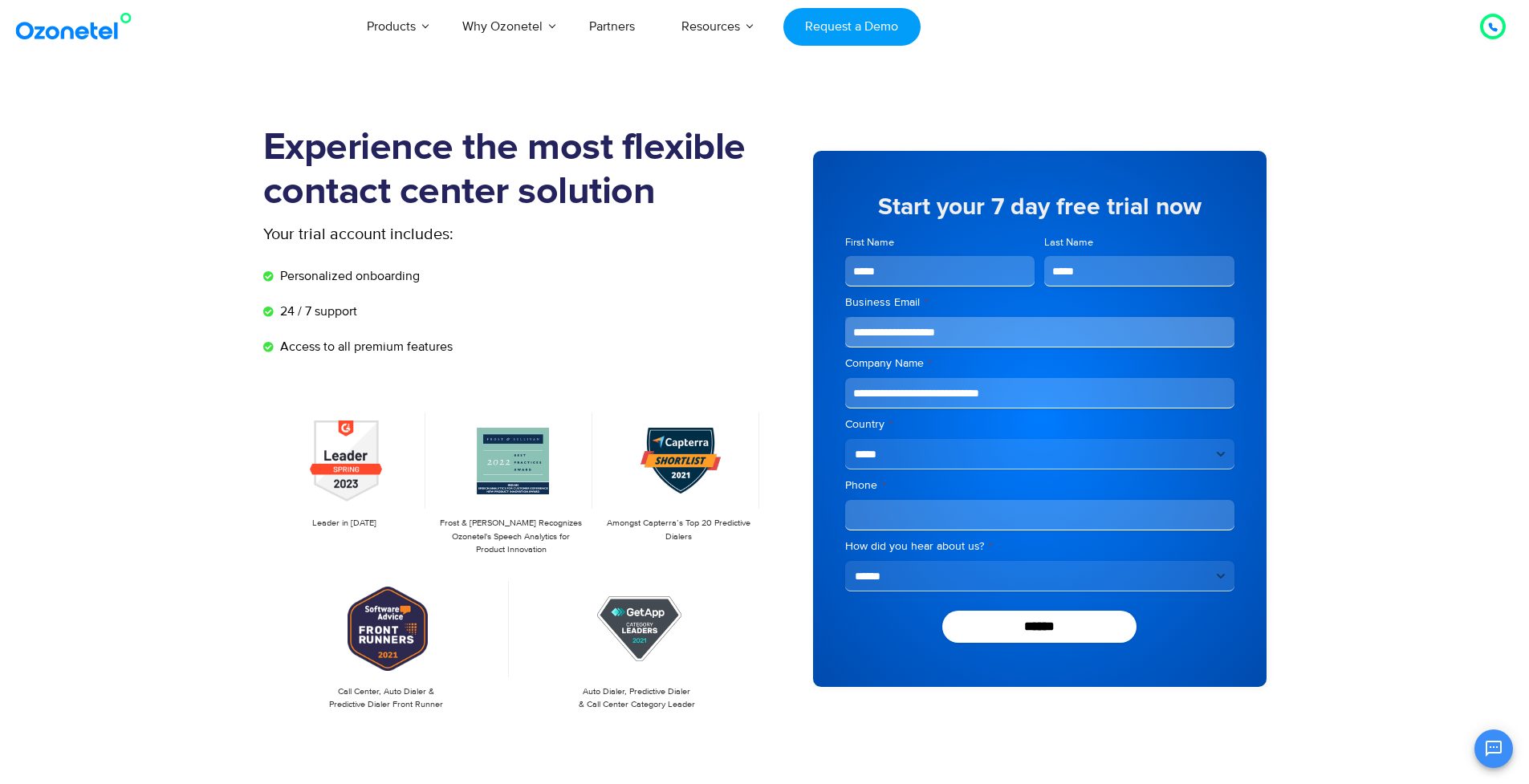
click at [887, 521] on input "Phone *" at bounding box center [1040, 515] width 389 height 30
type input "**********"
click at [901, 578] on select "**********" at bounding box center [1040, 576] width 389 height 30
select select "**********"
click at [845, 561] on select "**********" at bounding box center [1040, 576] width 389 height 30
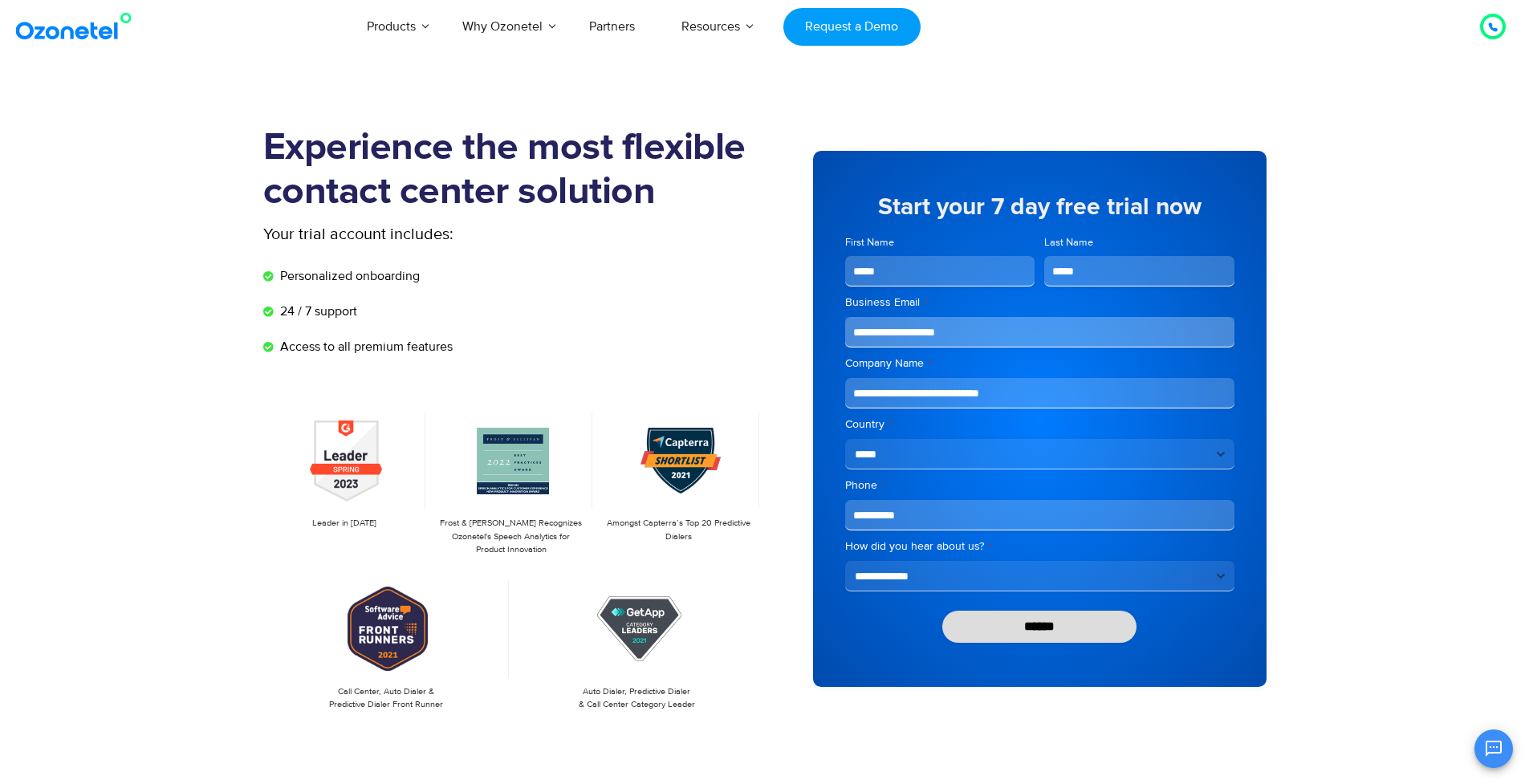
click at [1074, 633] on input "******" at bounding box center [1041, 627] width 195 height 32
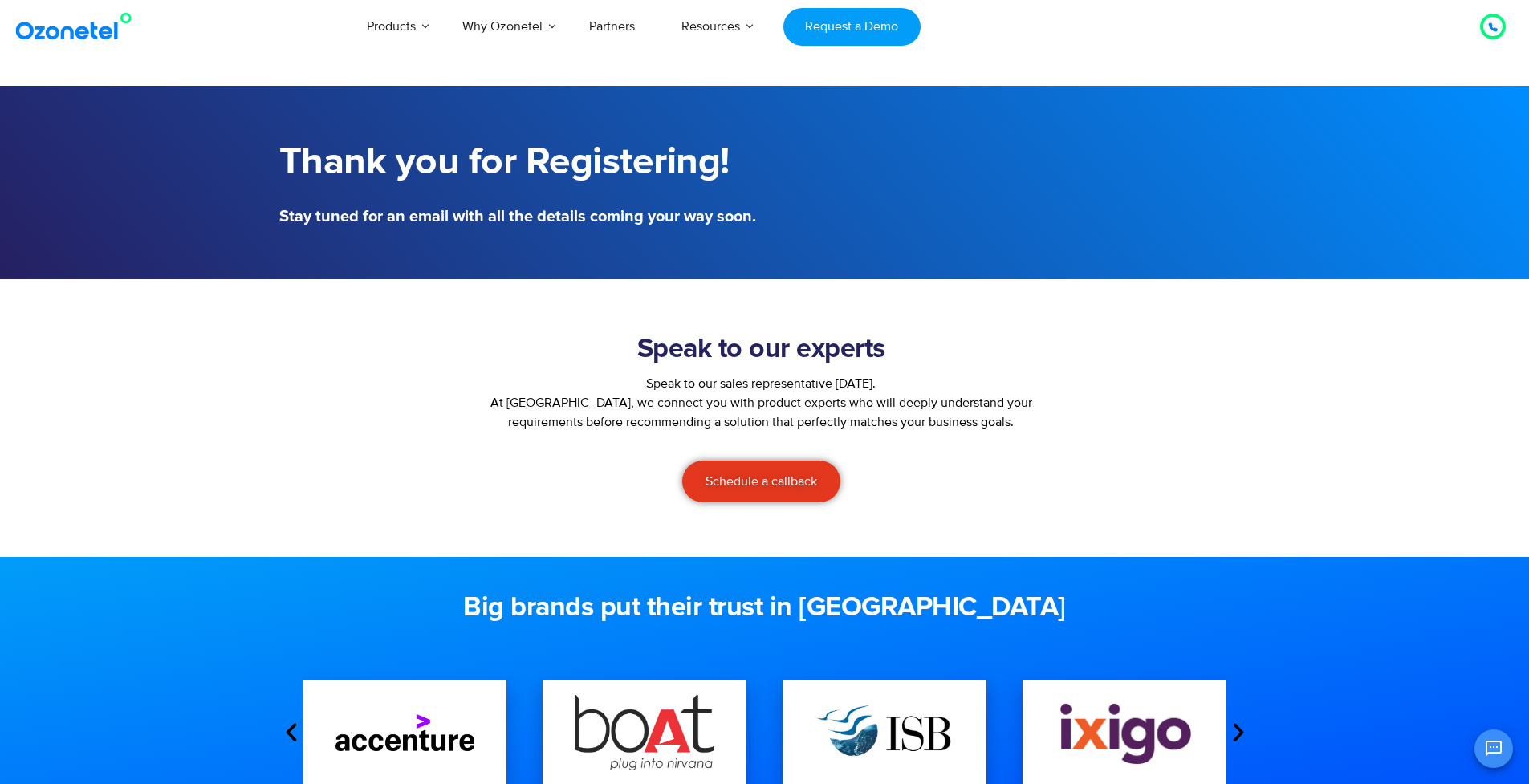
scroll to position [191, 0]
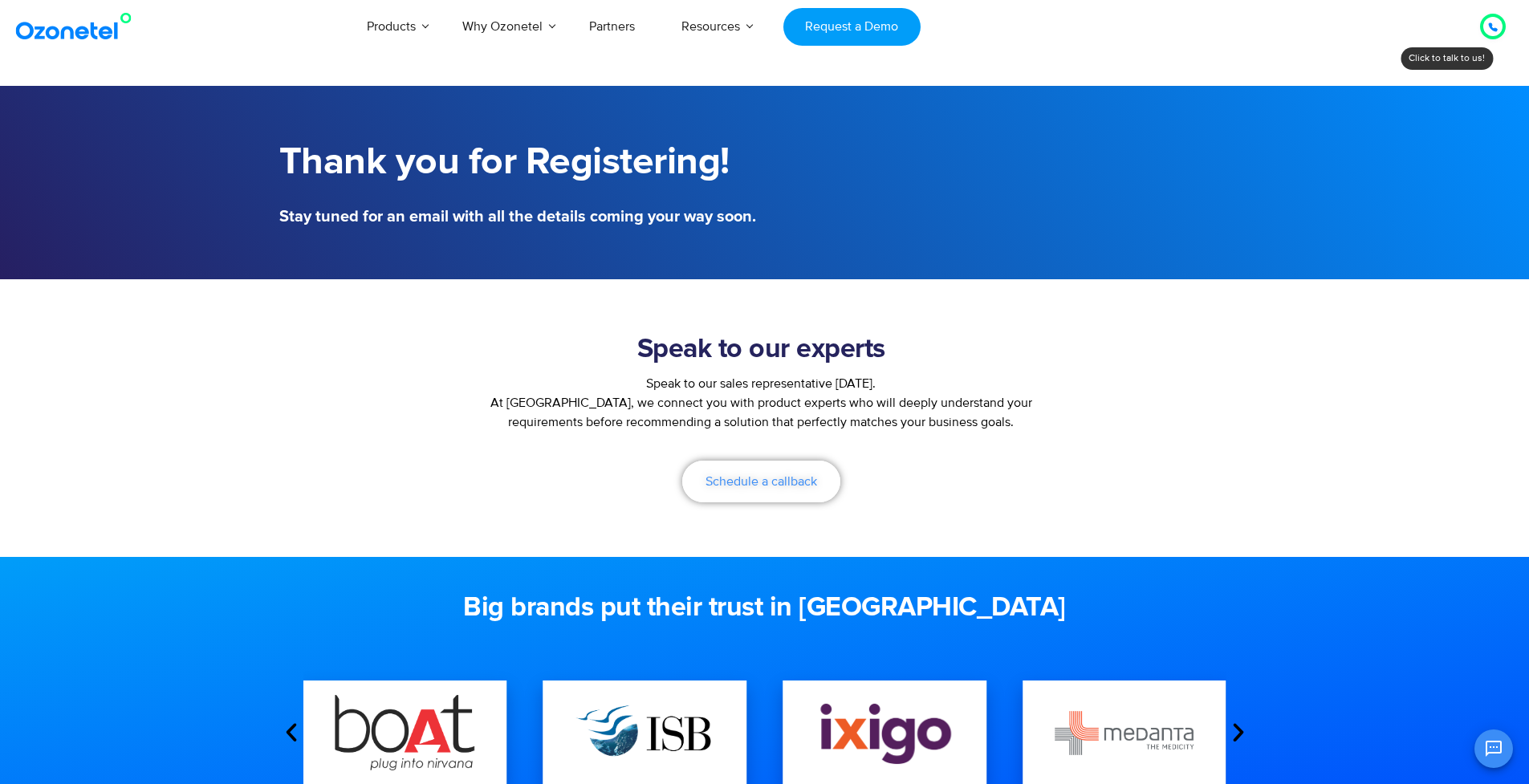
click at [779, 491] on link "Schedule a callback" at bounding box center [761, 481] width 158 height 42
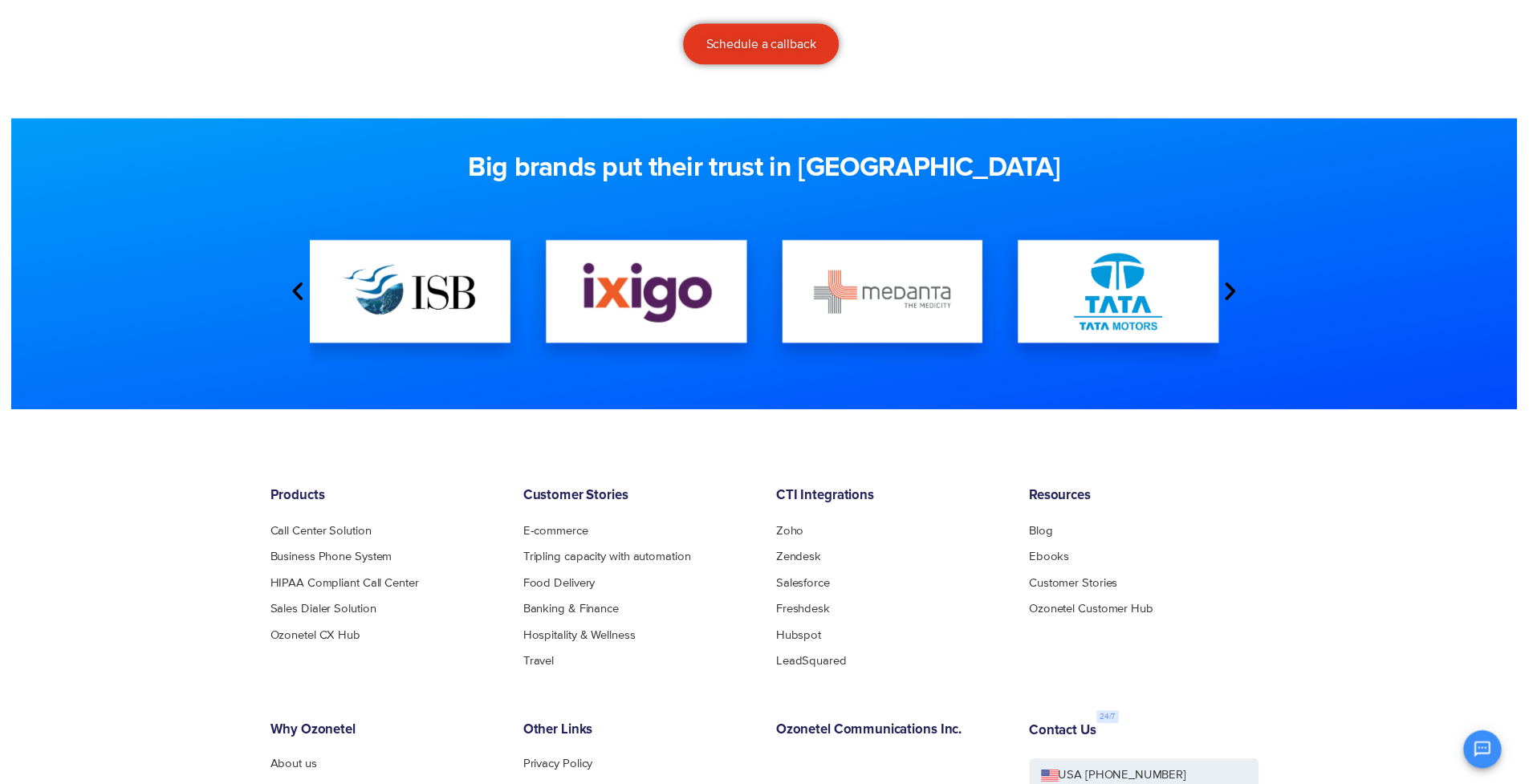
scroll to position [0, 0]
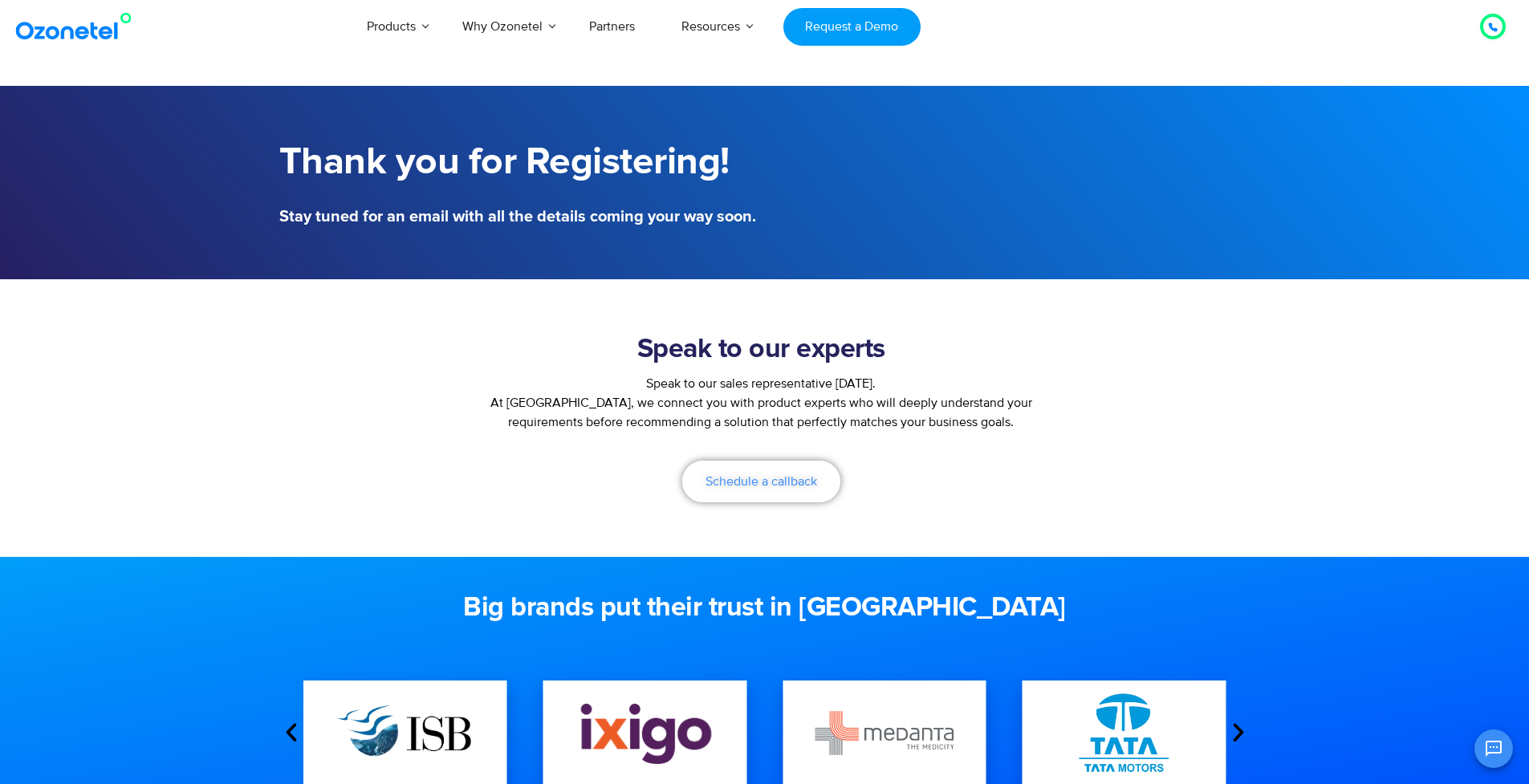
click at [752, 478] on span "Schedule a callback" at bounding box center [761, 481] width 112 height 13
